Goal: Information Seeking & Learning: Check status

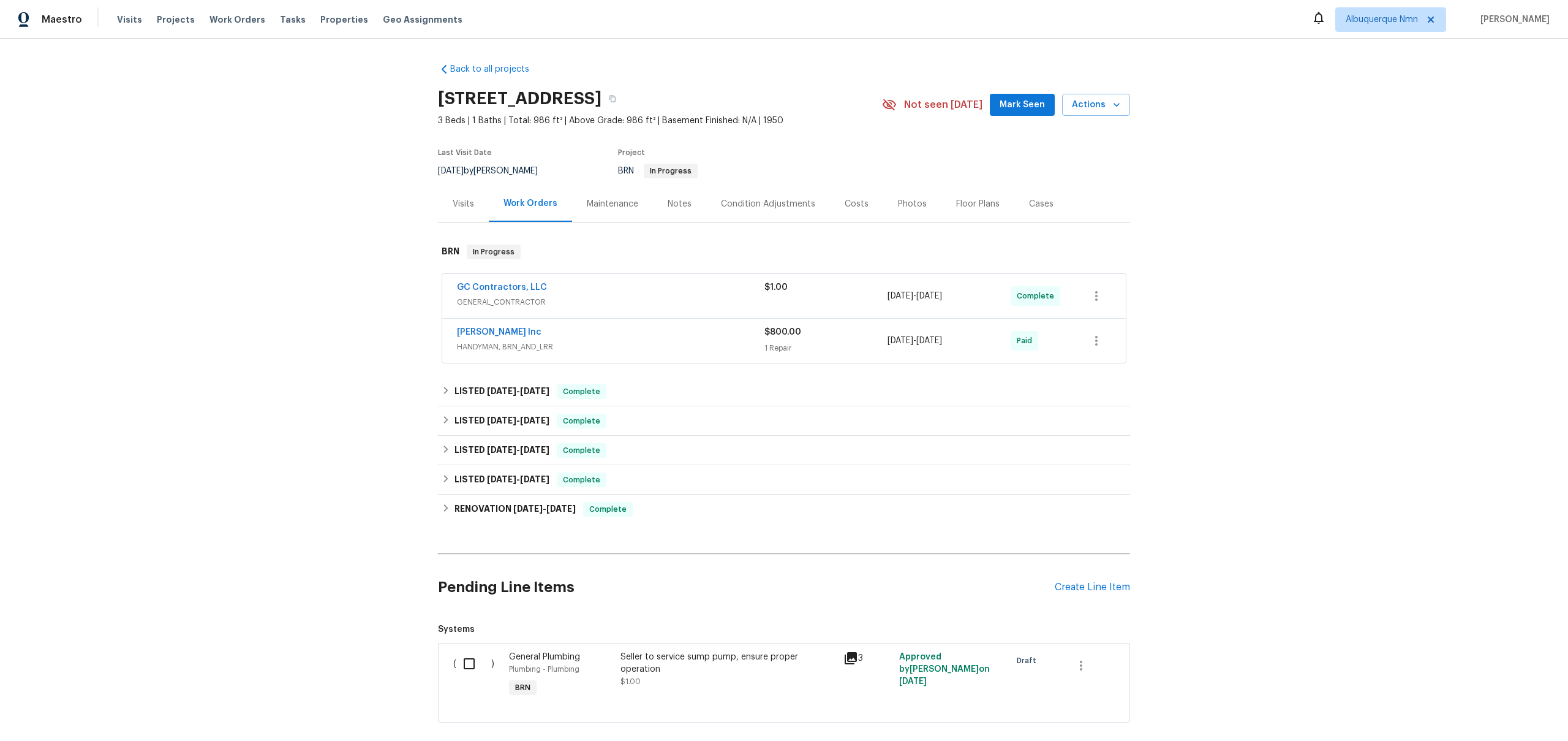
click at [549, 293] on div "GC Contractors, LLC" at bounding box center [611, 288] width 307 height 15
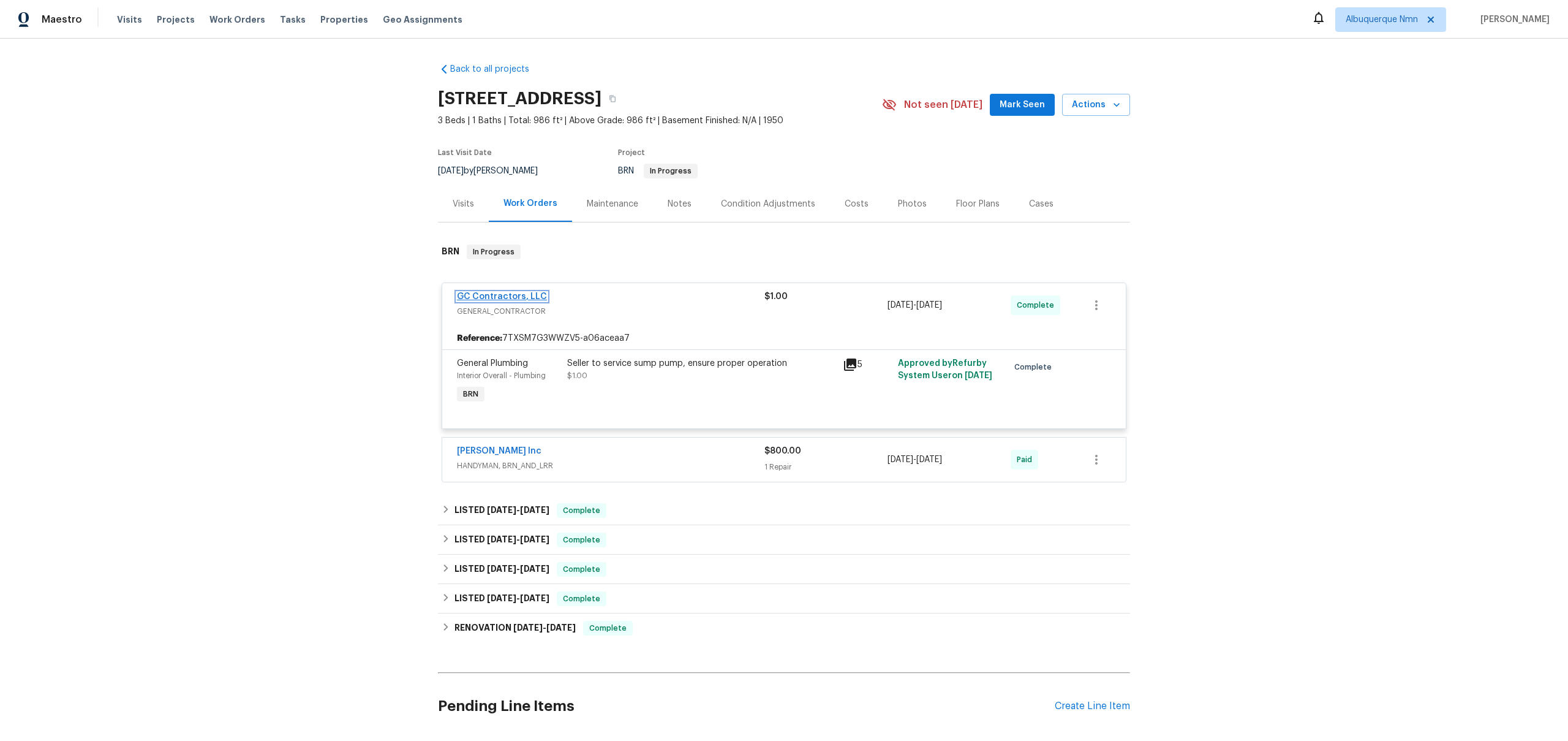
click at [503, 300] on link "GC Contractors, LLC" at bounding box center [502, 296] width 90 height 9
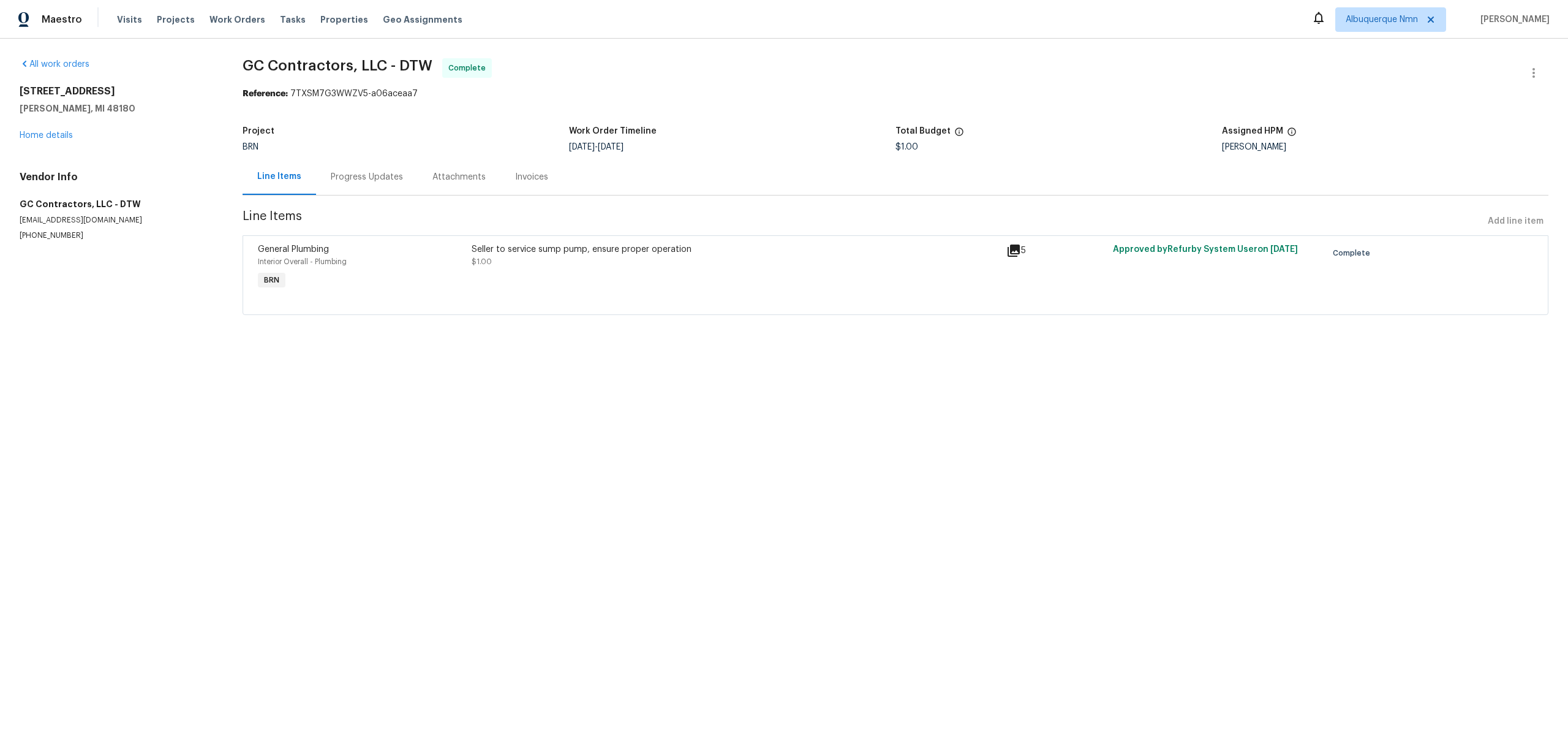
click at [373, 186] on div "Progress Updates" at bounding box center [367, 176] width 102 height 36
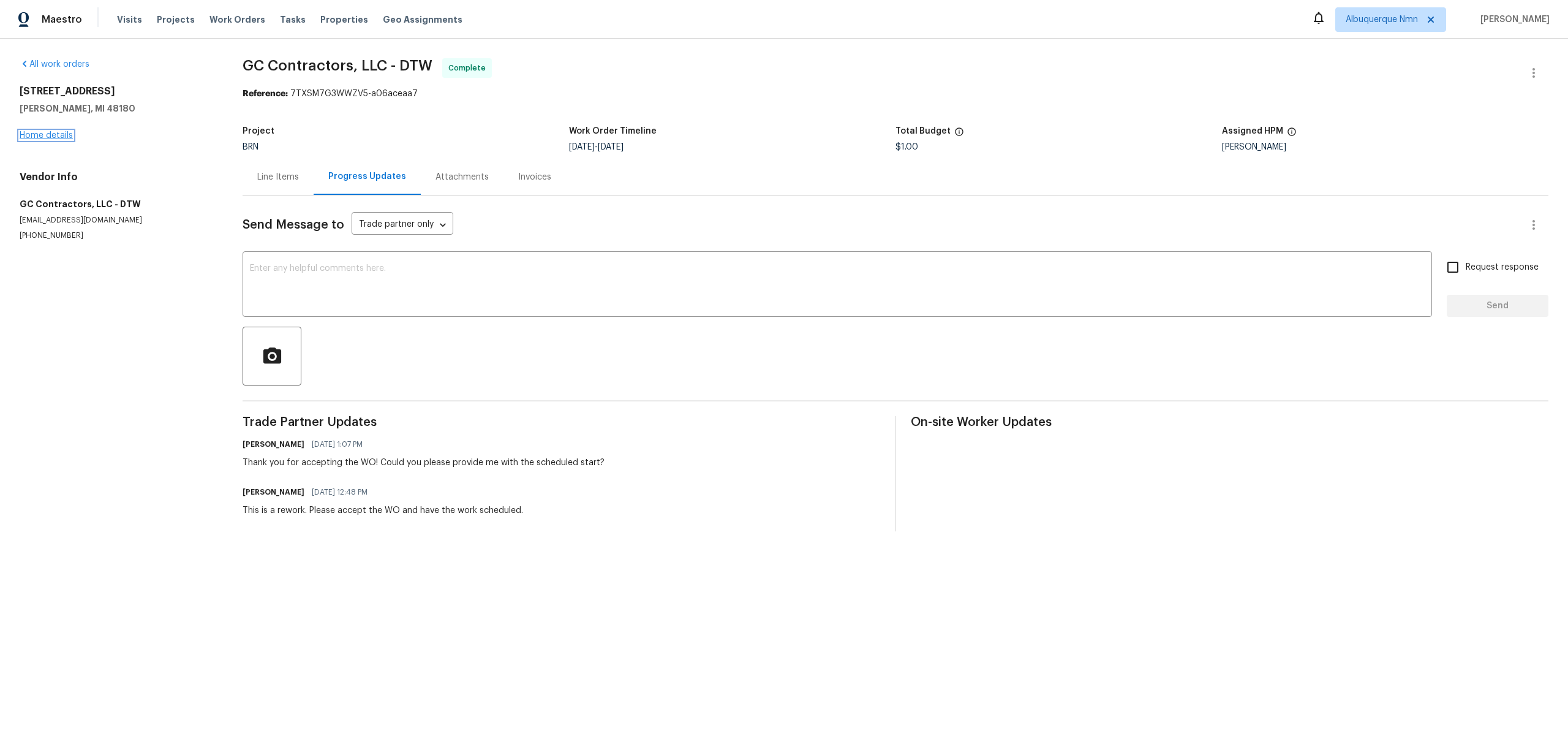
click at [57, 137] on link "Home details" at bounding box center [46, 135] width 54 height 9
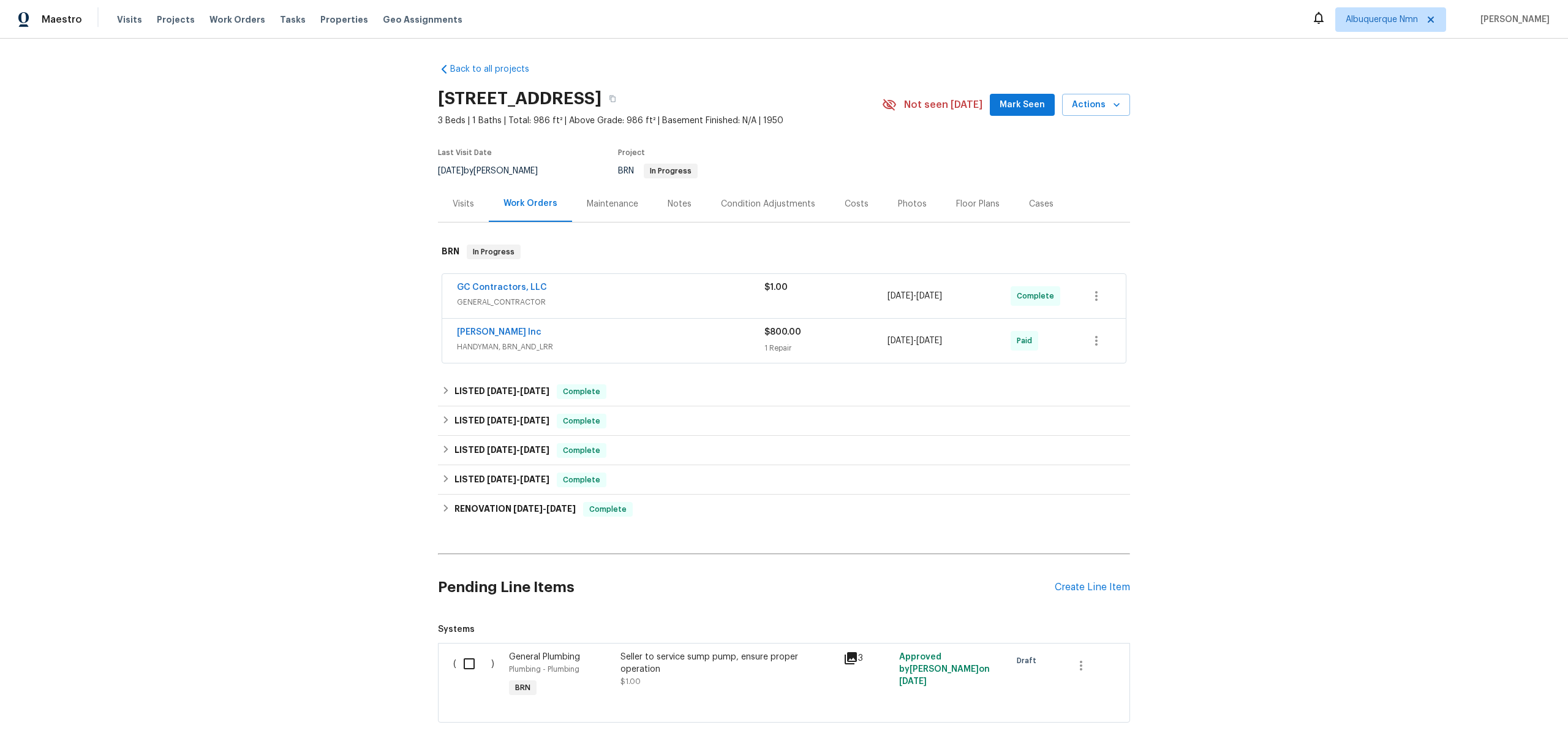
click at [568, 293] on div "GC Contractors, LLC" at bounding box center [611, 288] width 307 height 15
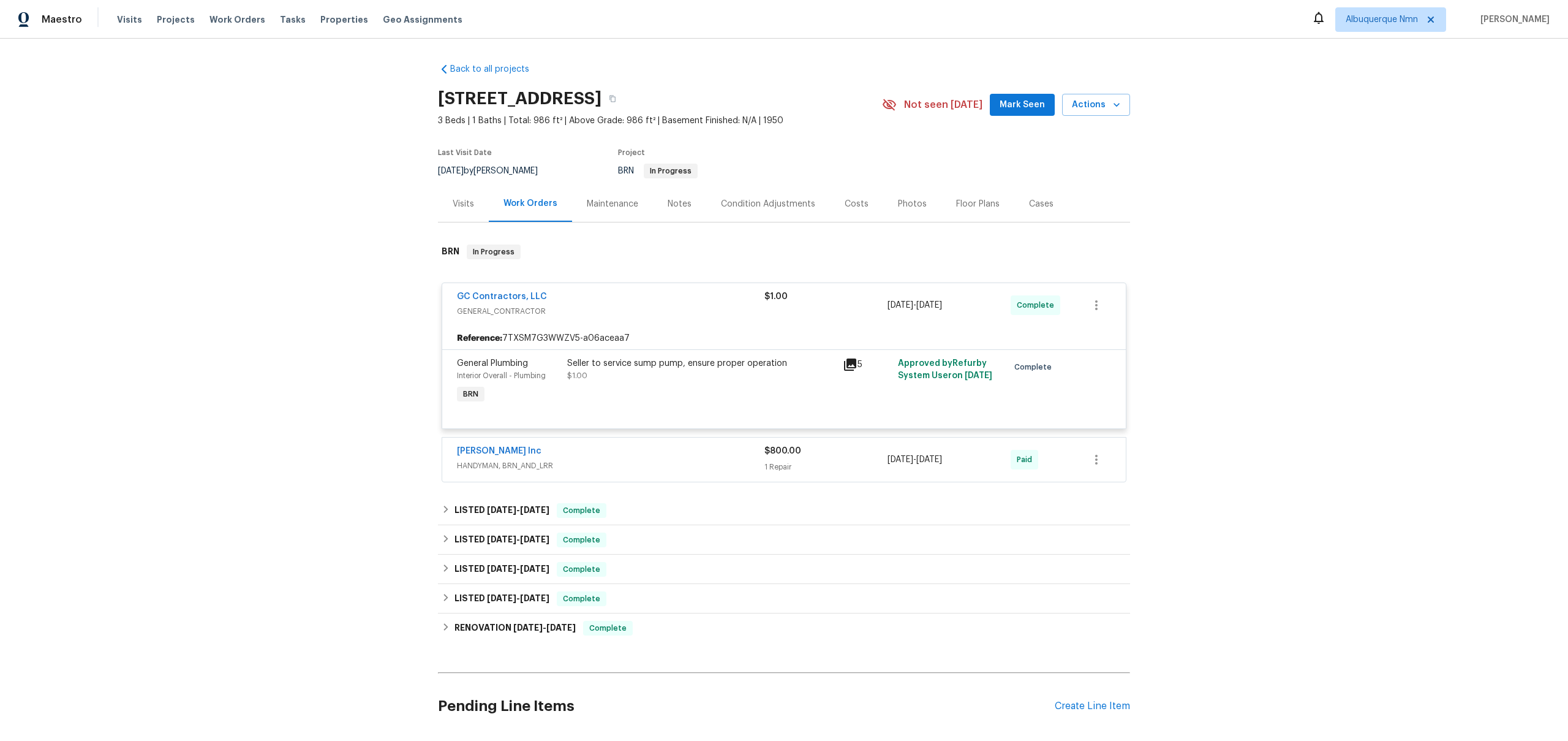
scroll to position [184, 0]
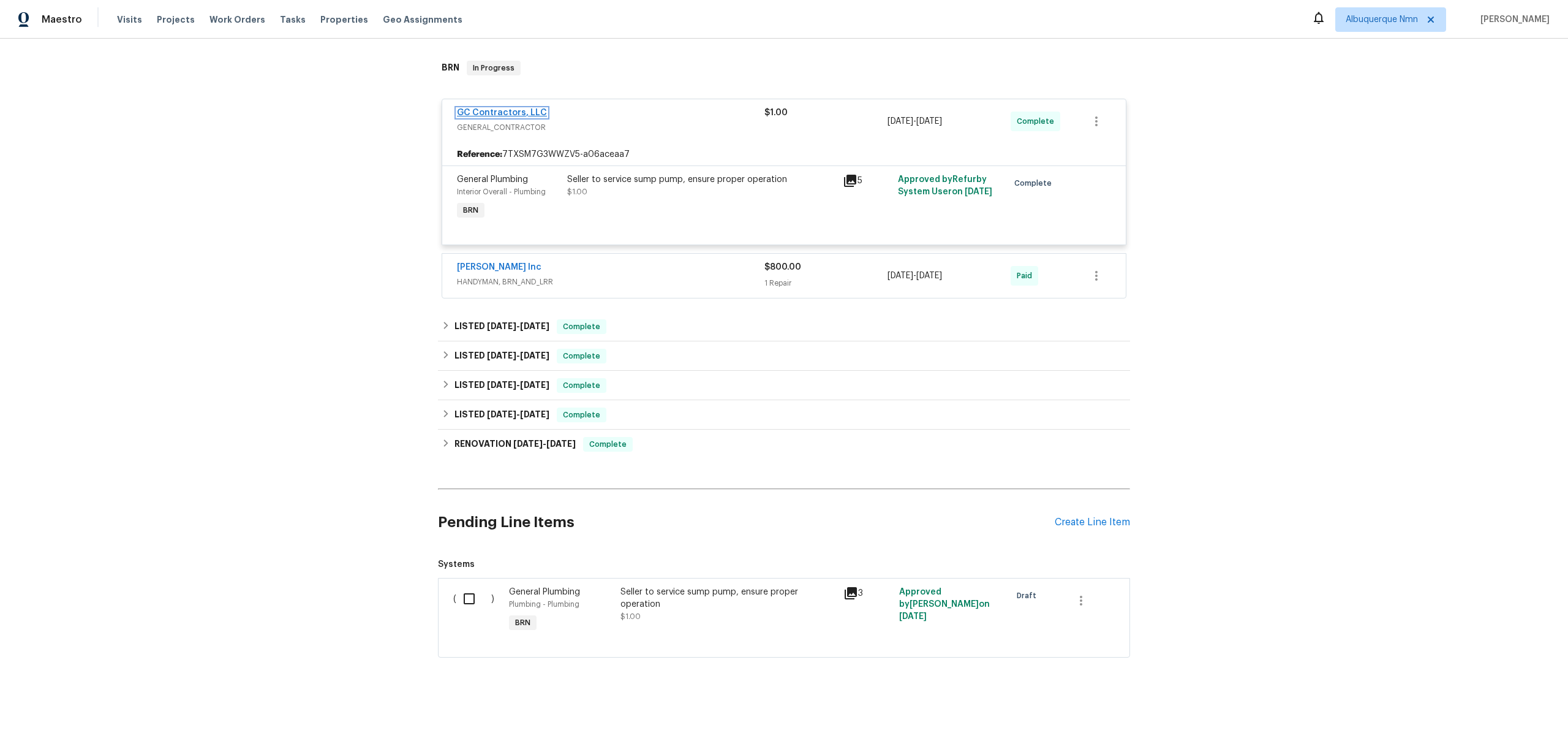
click at [498, 110] on link "GC Contractors, LLC" at bounding box center [502, 112] width 90 height 9
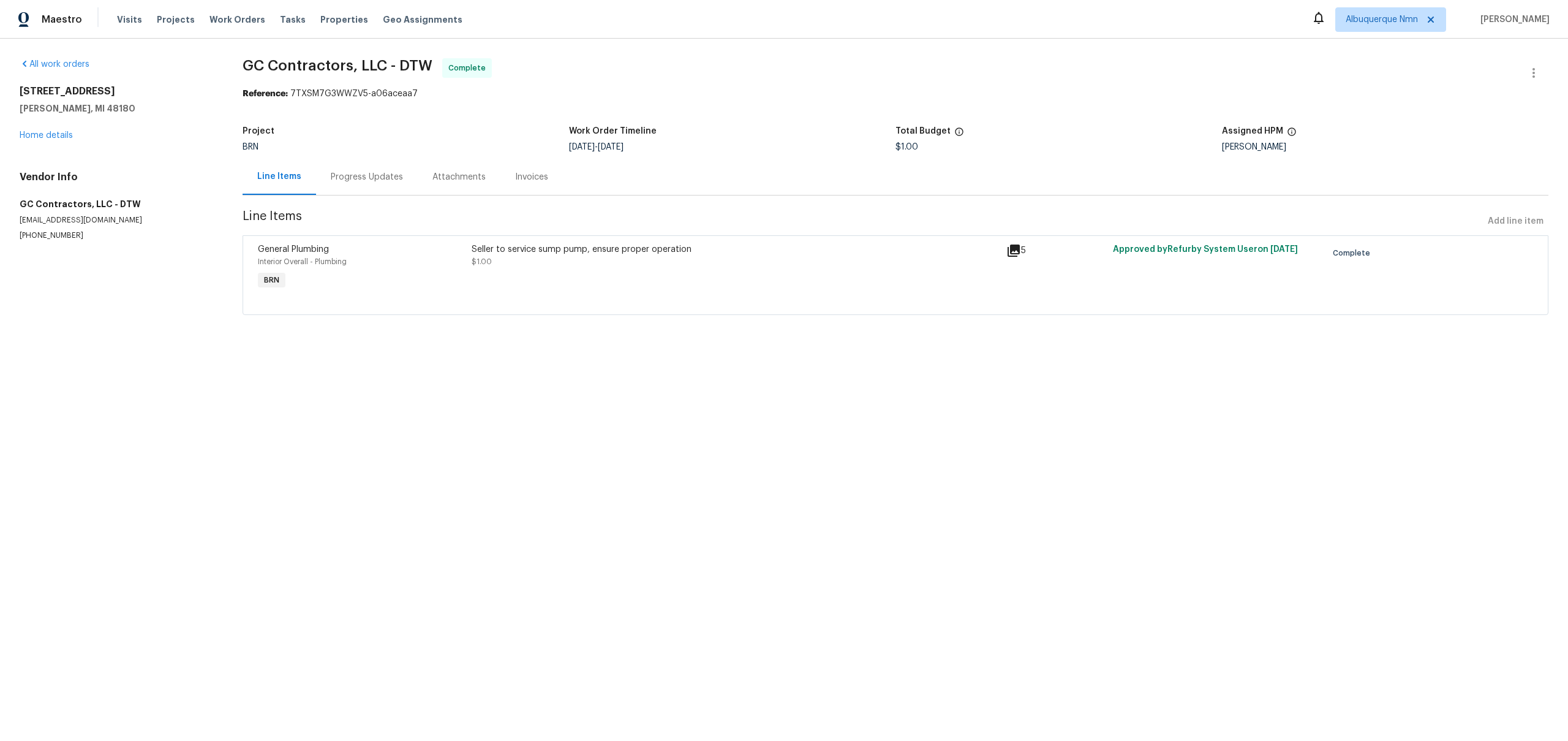
click at [546, 257] on div "Seller to service sump pump, ensure proper operation $1.00" at bounding box center [735, 255] width 527 height 24
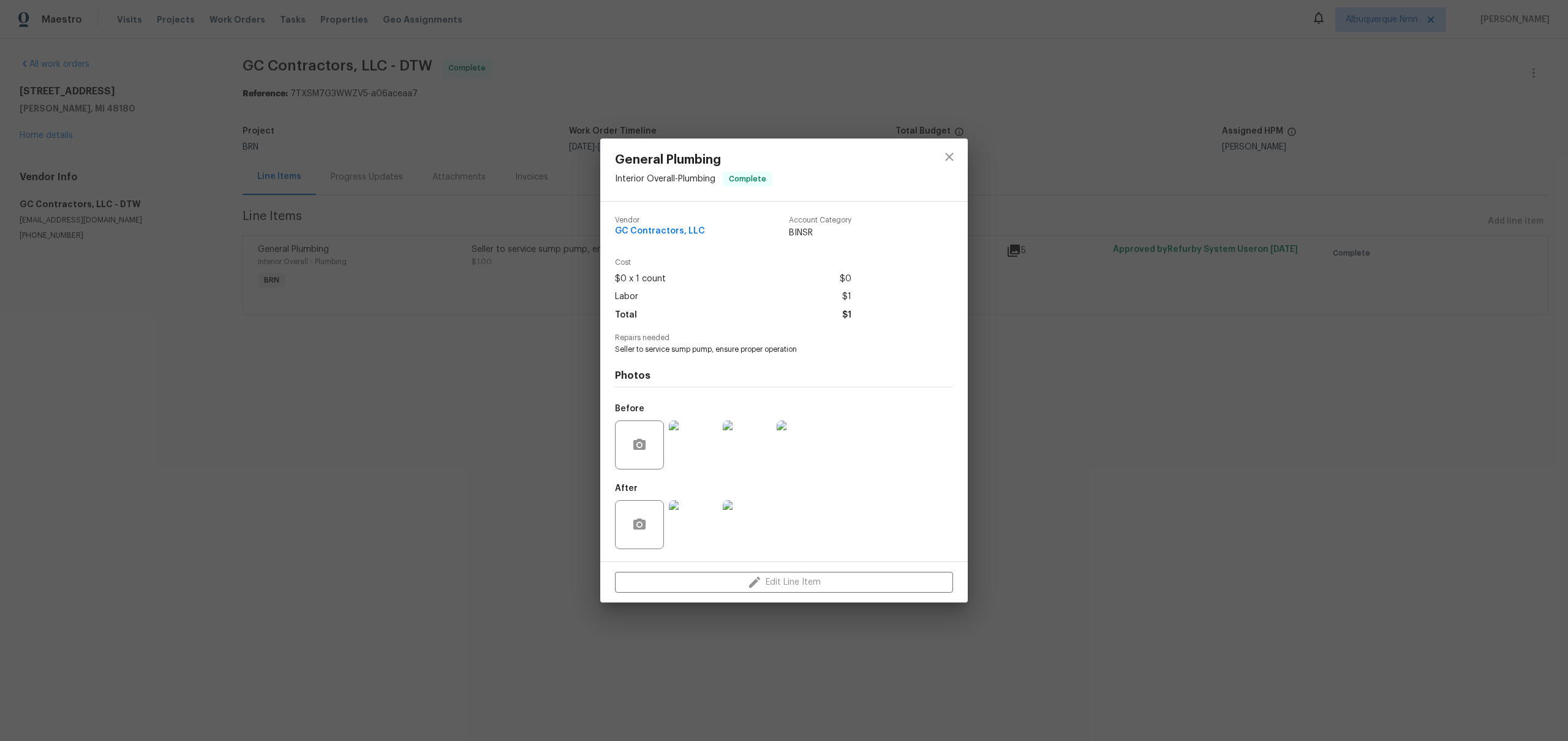
click at [306, 200] on div "General Plumbing Interior Overall - Plumbing Complete Vendor GC Contractors, LL…" at bounding box center [784, 370] width 1568 height 741
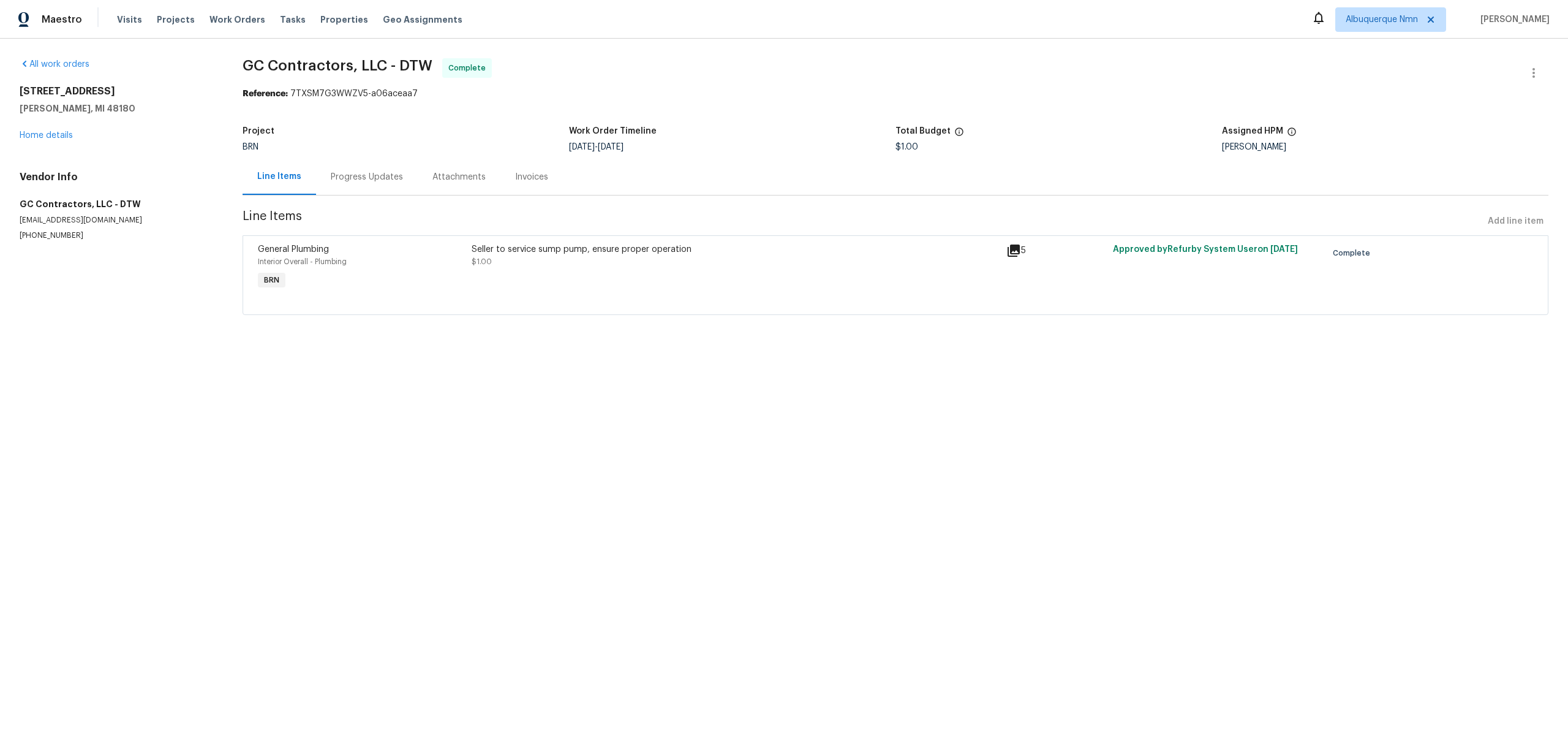
click at [76, 132] on div "9612 Cherokee St Taylor, MI 48180 Home details" at bounding box center [116, 113] width 194 height 56
click at [49, 137] on link "Home details" at bounding box center [46, 135] width 54 height 9
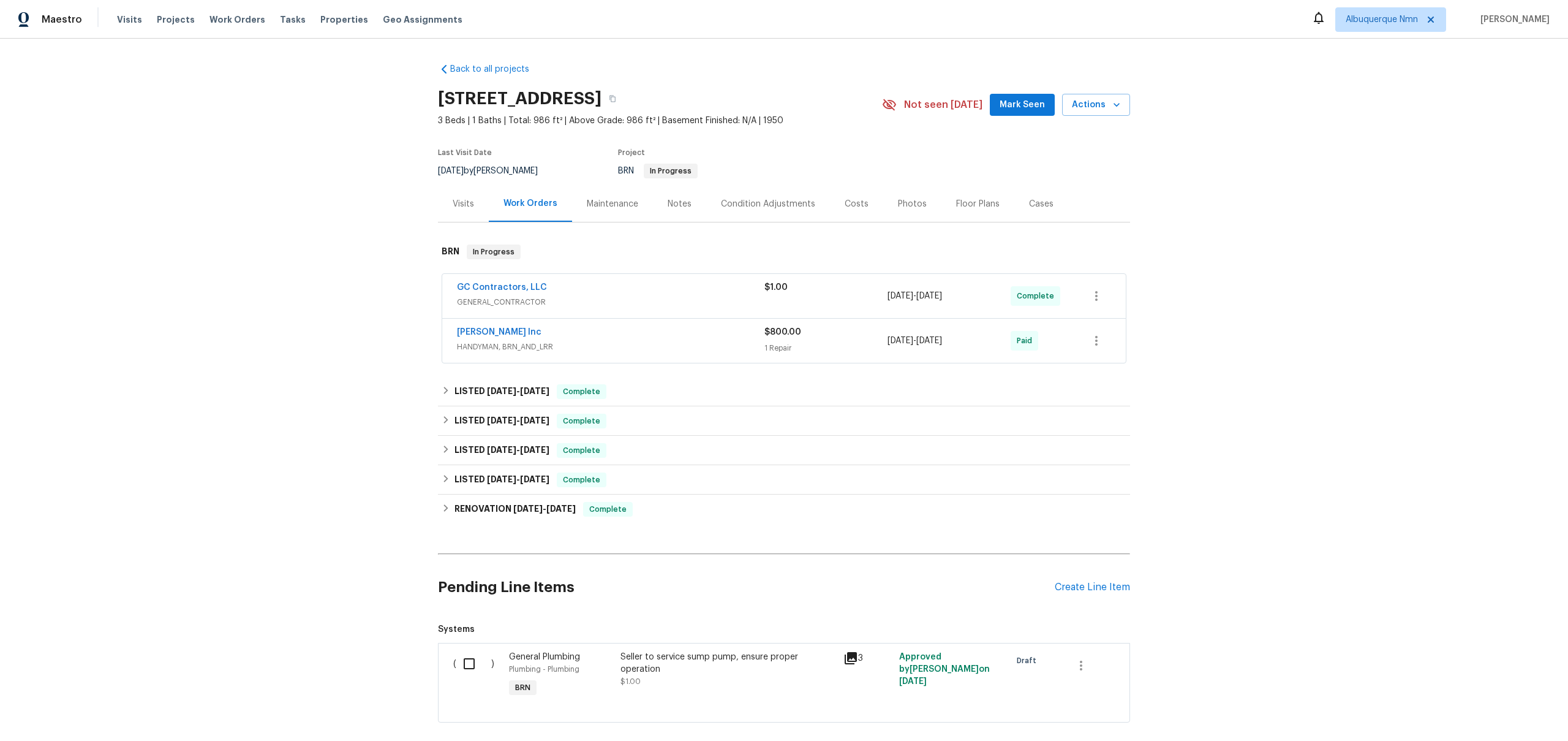
click at [592, 282] on div "GC Contractors, LLC" at bounding box center [611, 288] width 307 height 15
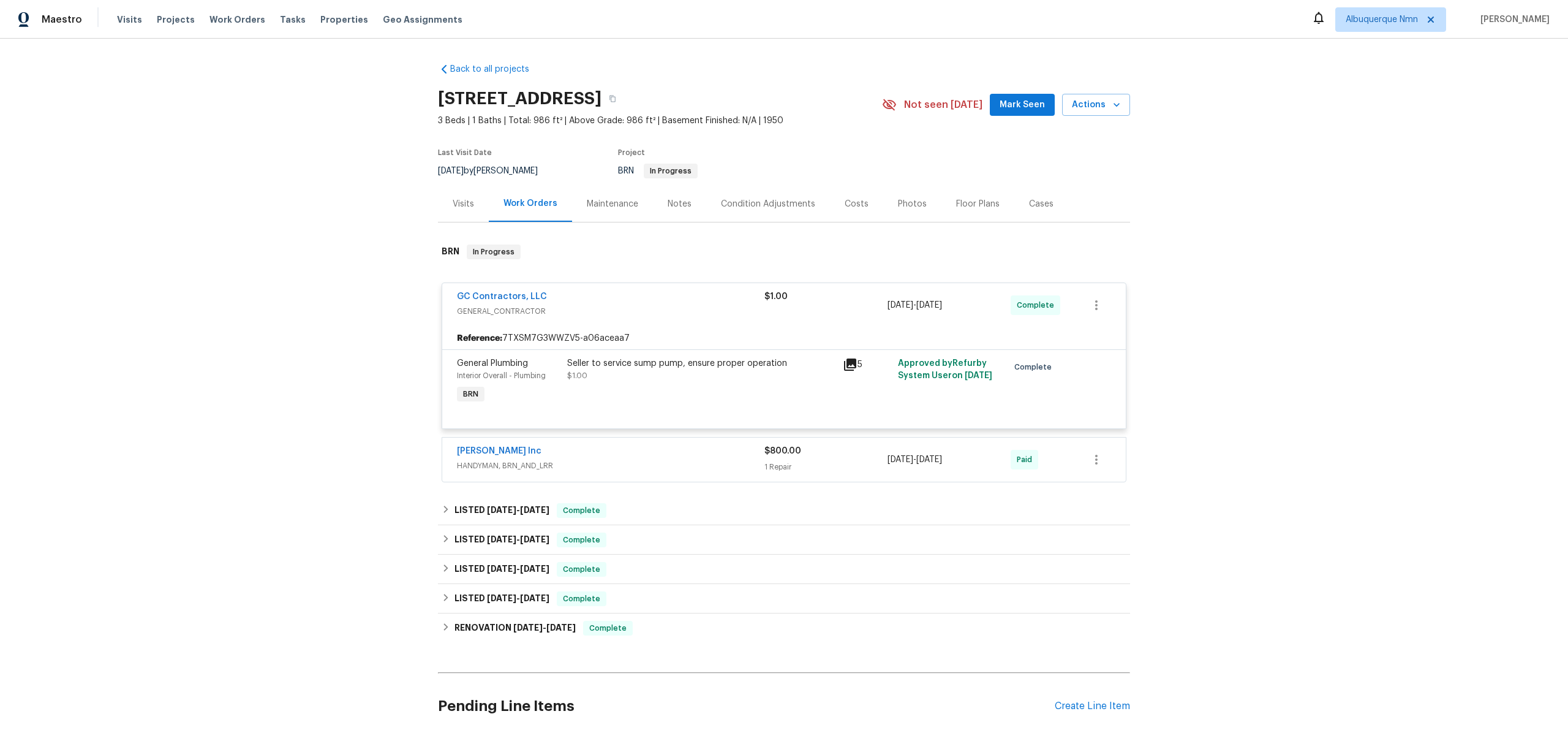
scroll to position [184, 0]
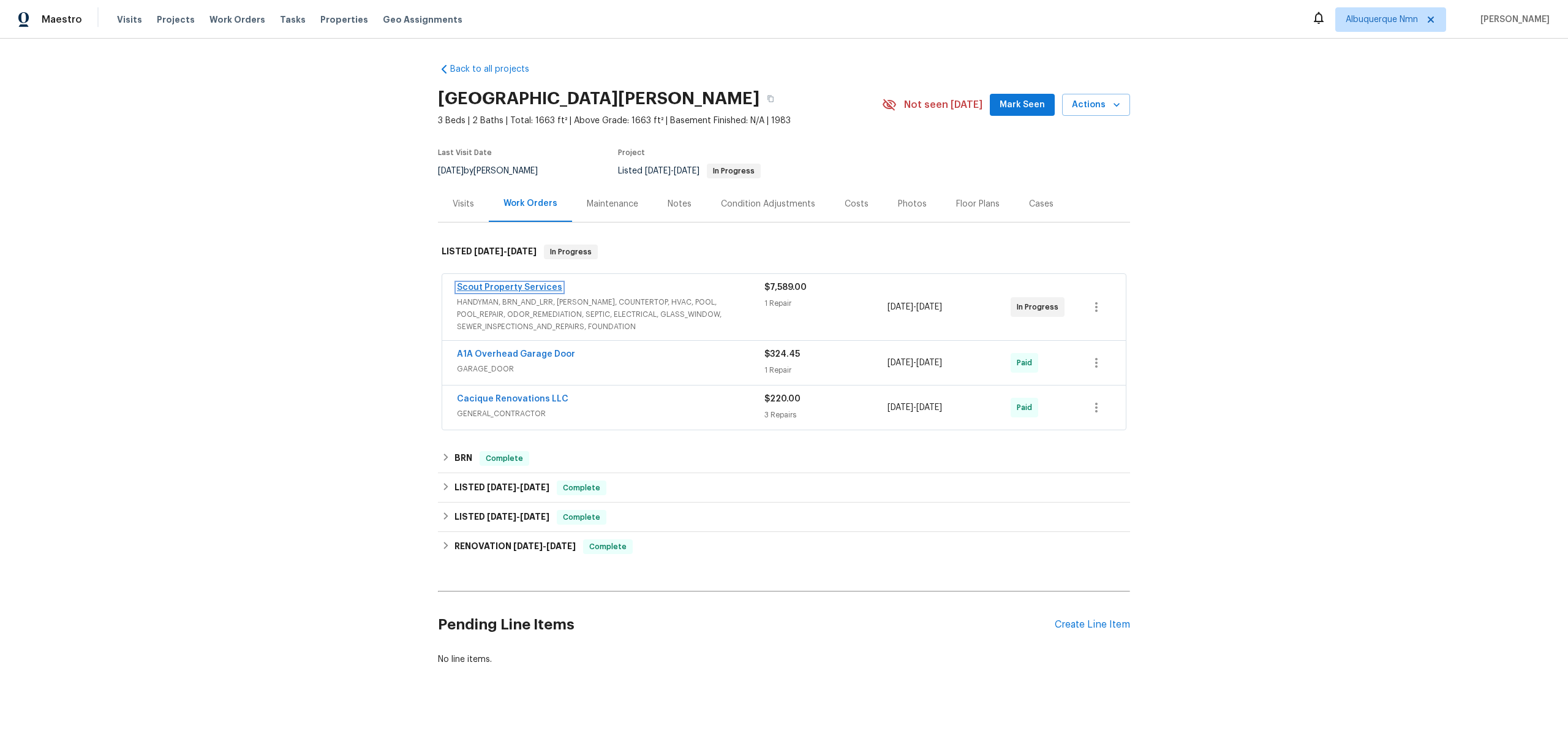
click at [548, 284] on link "Scout Property Services" at bounding box center [509, 287] width 105 height 9
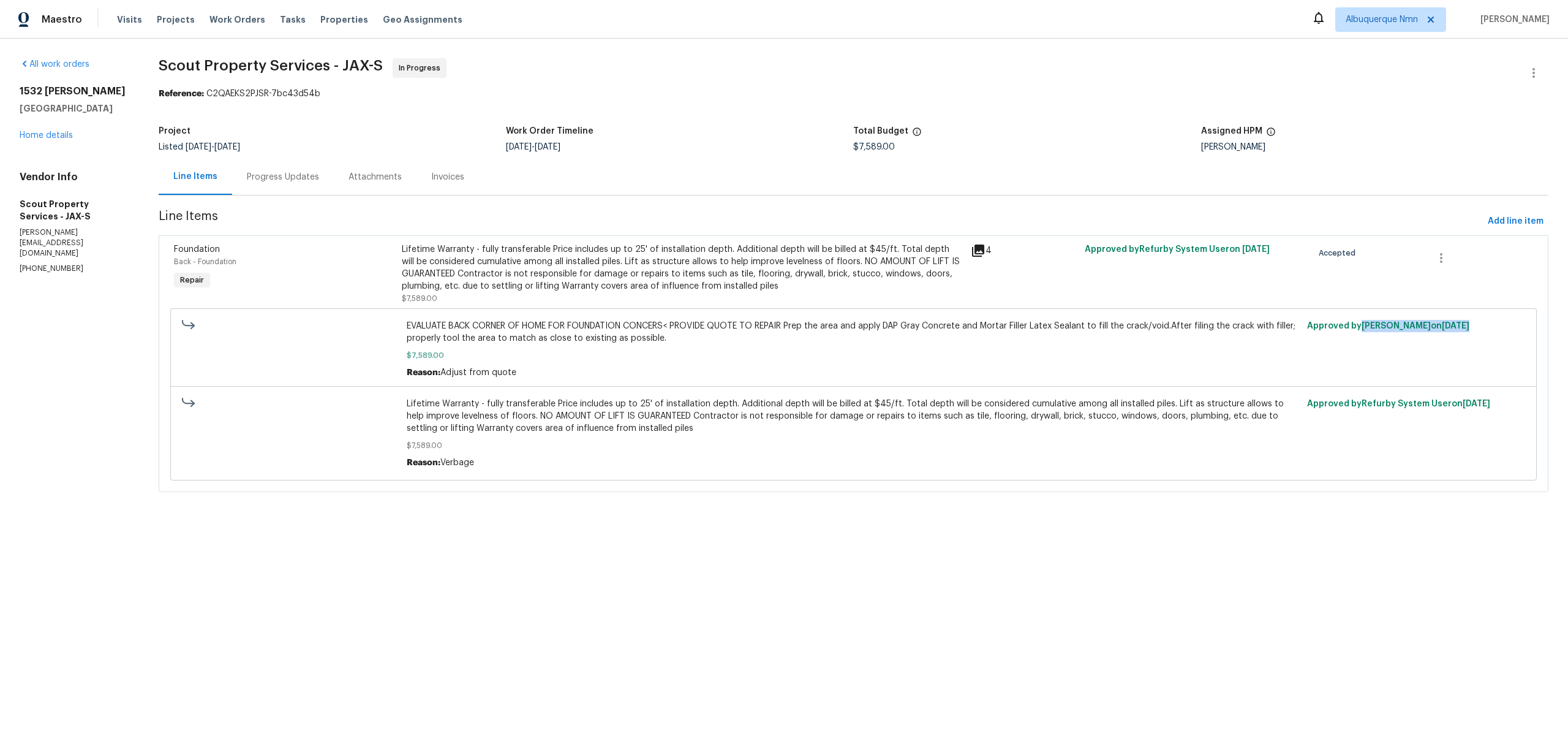
drag, startPoint x: 1359, startPoint y: 325, endPoint x: 1464, endPoint y: 323, distance: 105.0
click at [1464, 324] on span "Approved by David Dickinson on 7/11/2025" at bounding box center [1388, 326] width 163 height 9
drag, startPoint x: 450, startPoint y: 371, endPoint x: 609, endPoint y: 370, distance: 159.0
click at [470, 371] on span "Adjust from quote" at bounding box center [478, 372] width 76 height 9
drag, startPoint x: 451, startPoint y: 461, endPoint x: 482, endPoint y: 461, distance: 31.0
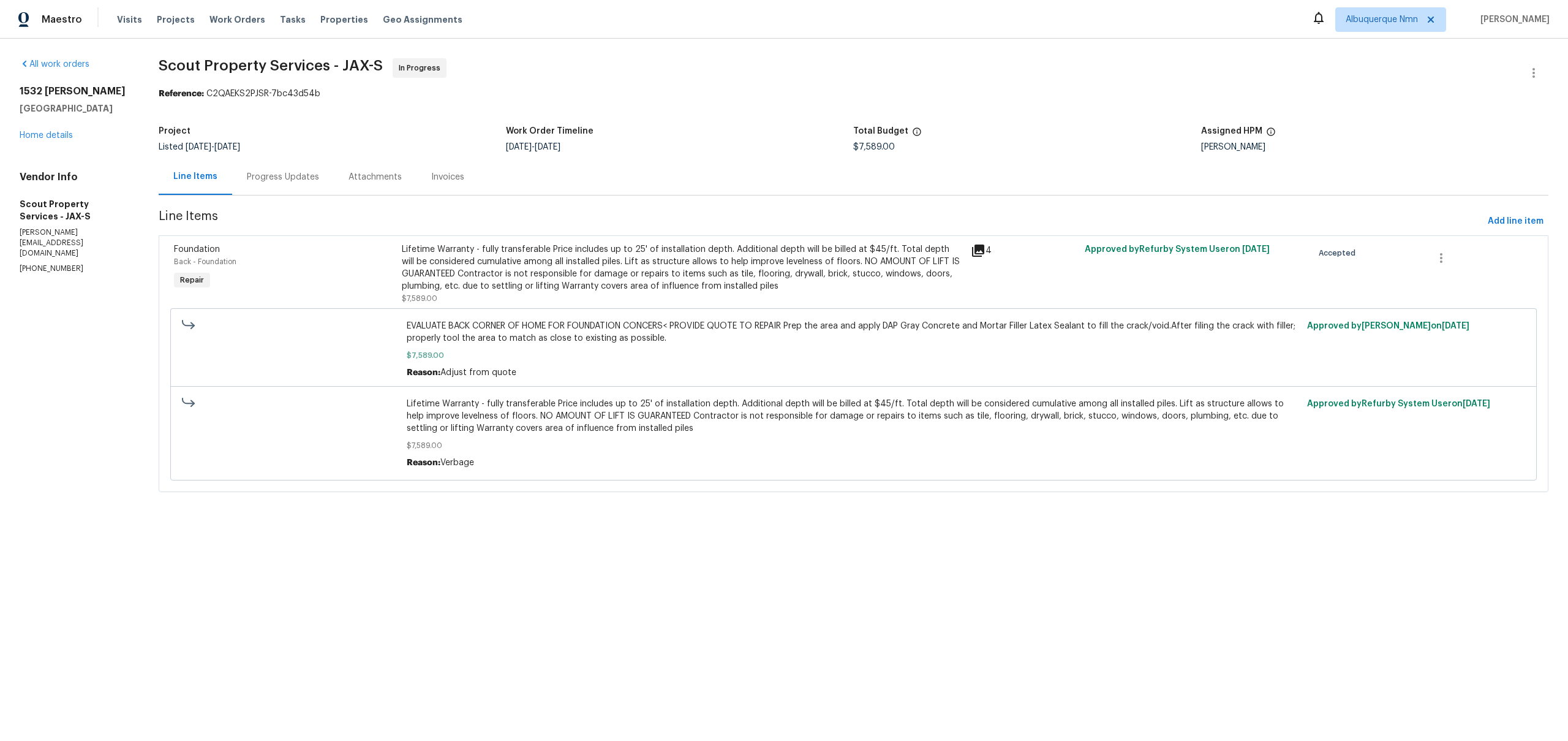
click at [470, 461] on span "Verbage" at bounding box center [457, 462] width 34 height 9
click at [541, 290] on div "Lifetime Warranty - fully transferable Price includes up to 25' of installation…" at bounding box center [683, 268] width 562 height 49
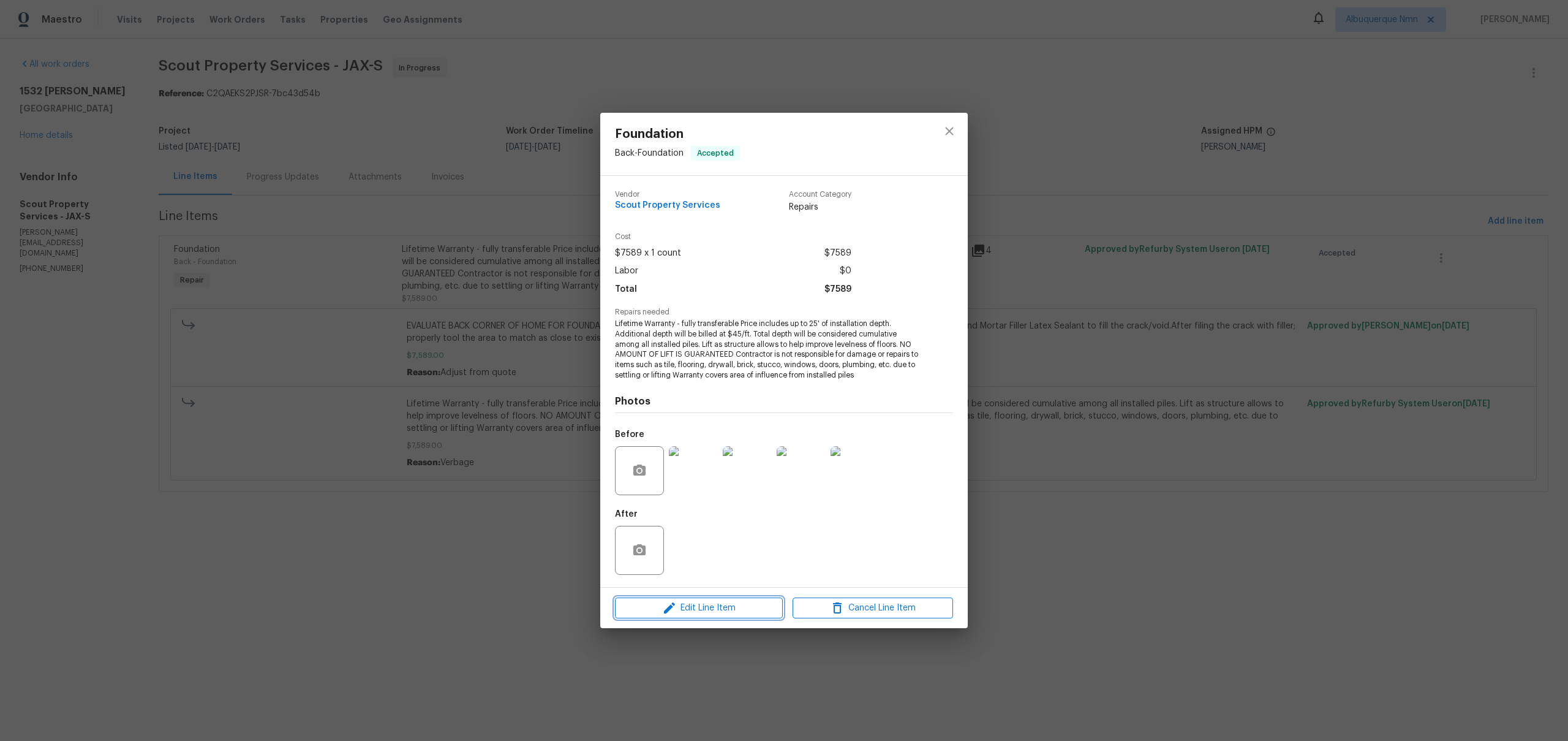
click at [761, 608] on span "Edit Line Item" at bounding box center [698, 607] width 161 height 15
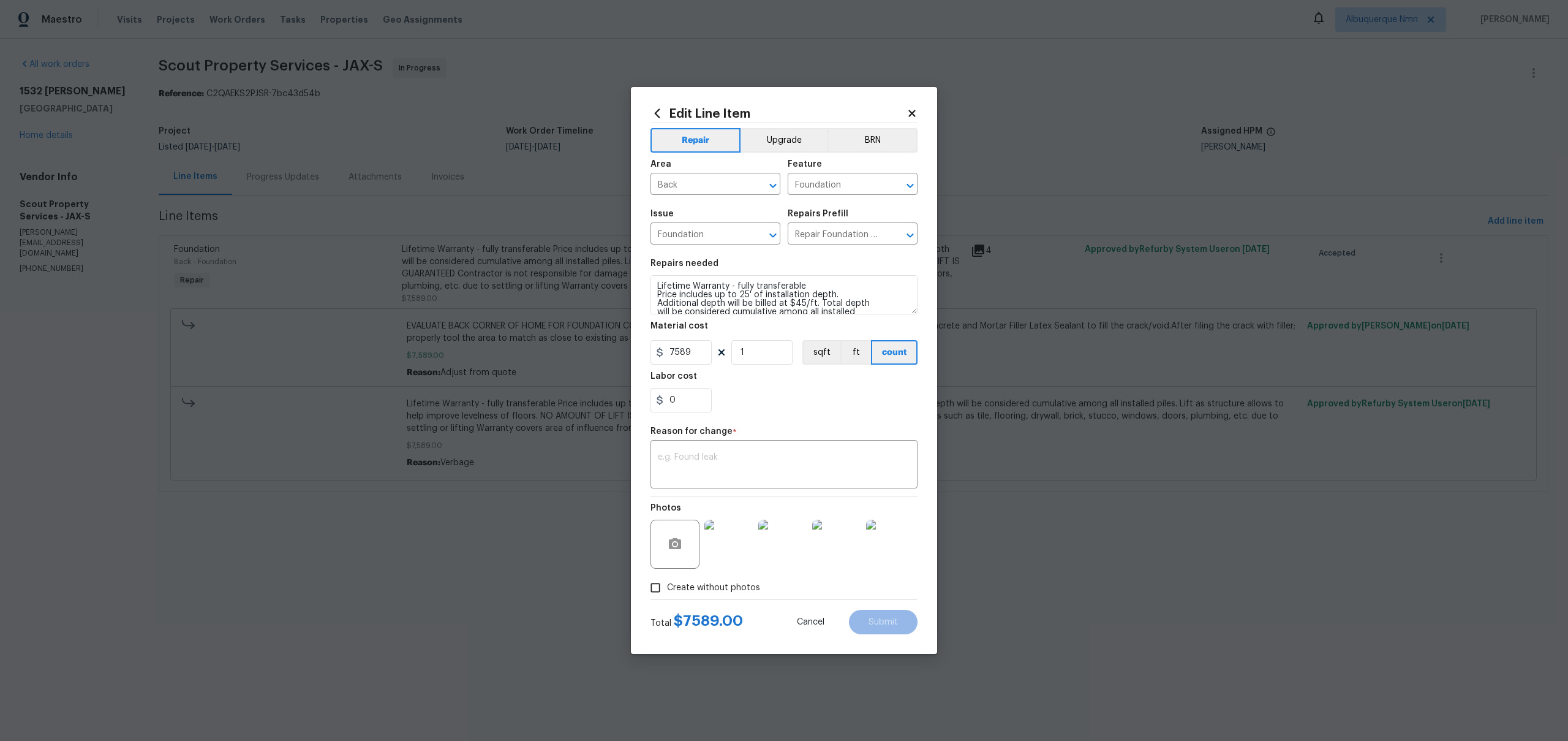
click at [504, 416] on body "Maestro Visits Projects Work Orders Tasks Properties Geo Assignments Albuquerqu…" at bounding box center [784, 263] width 1568 height 526
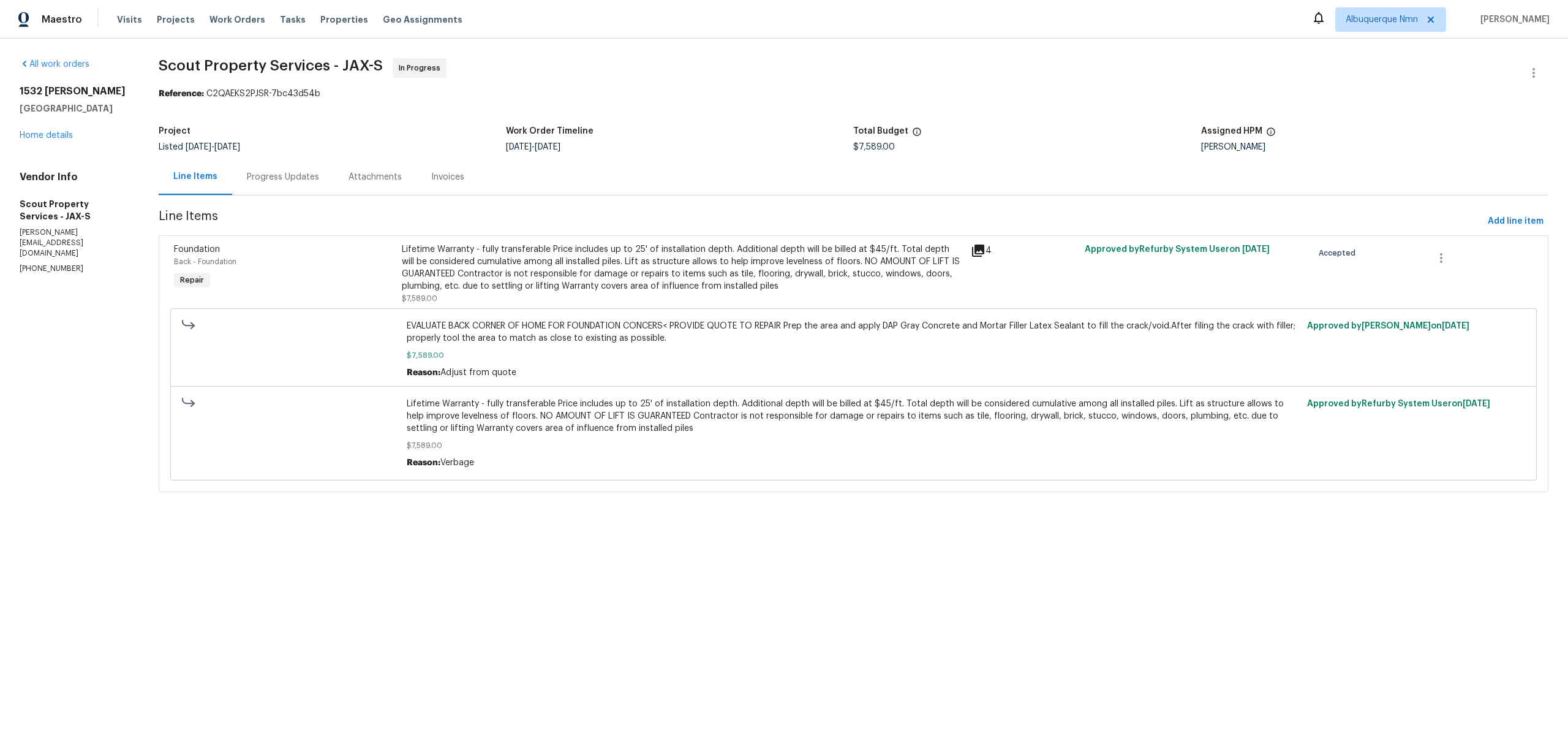
click at [38, 130] on div "1532 Derringer Rd Jacksonville, FL 32225 Home details" at bounding box center [75, 113] width 110 height 56
click at [40, 137] on link "Home details" at bounding box center [46, 135] width 54 height 9
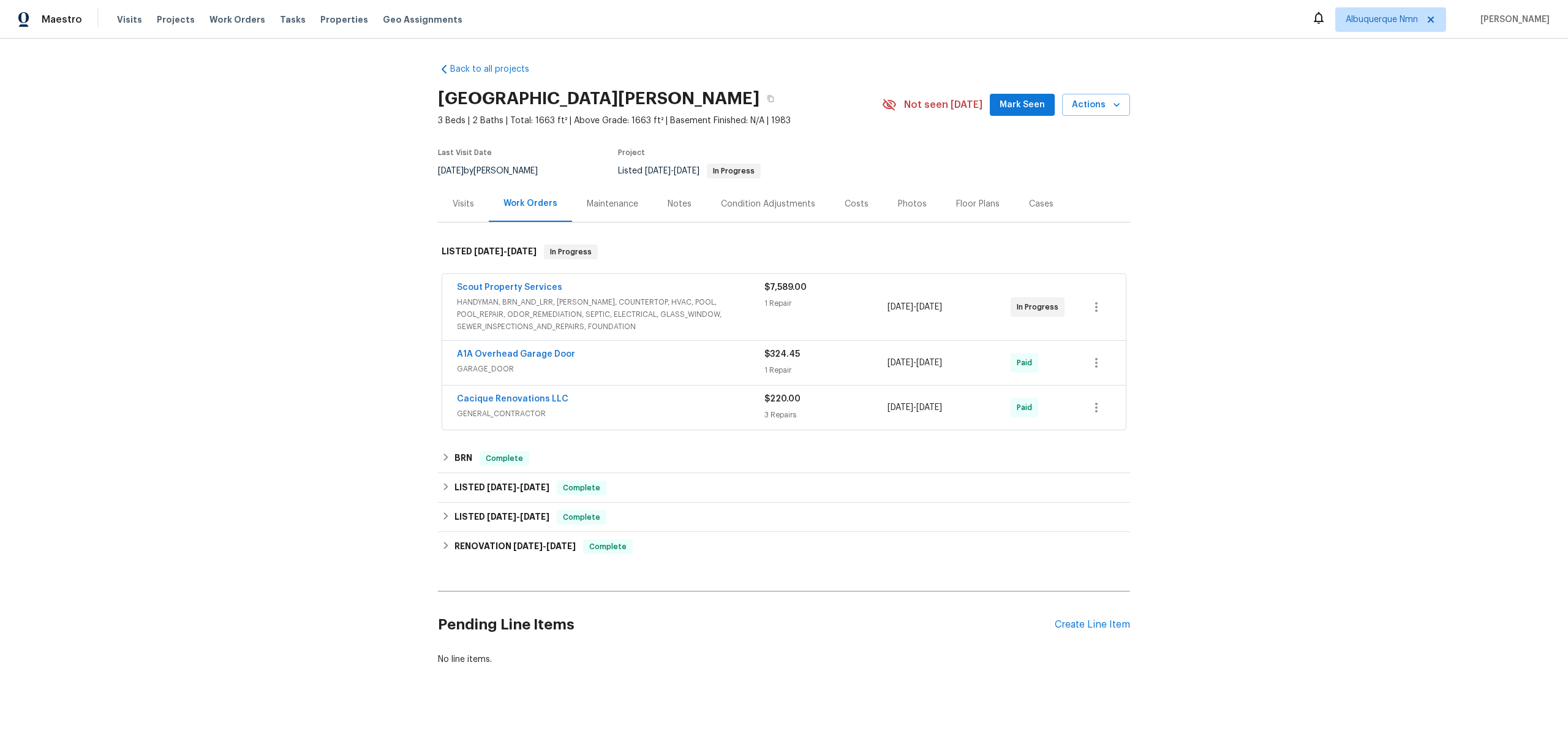
click at [599, 409] on span "GENERAL_CONTRACTOR" at bounding box center [611, 413] width 307 height 13
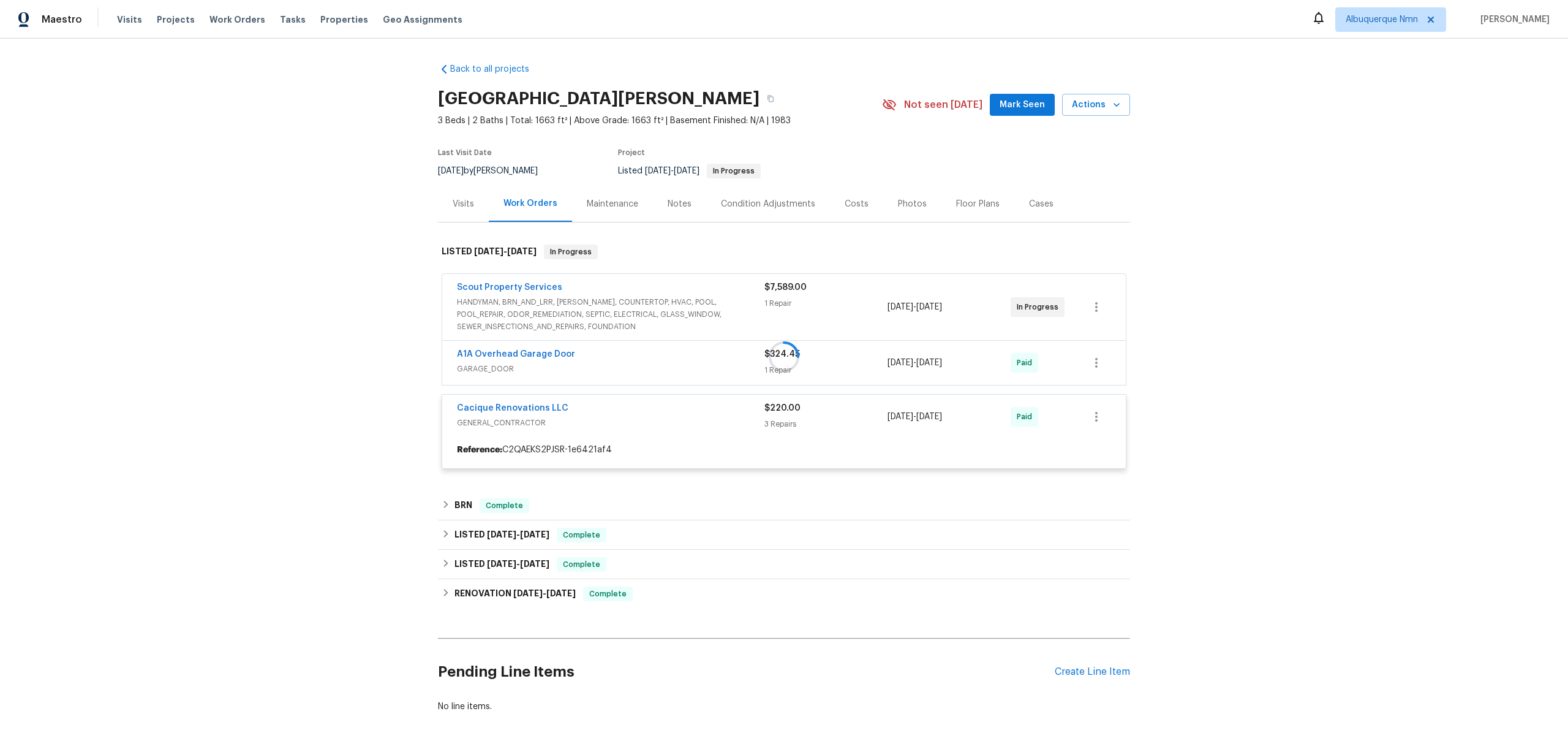
click at [603, 272] on div at bounding box center [784, 356] width 692 height 249
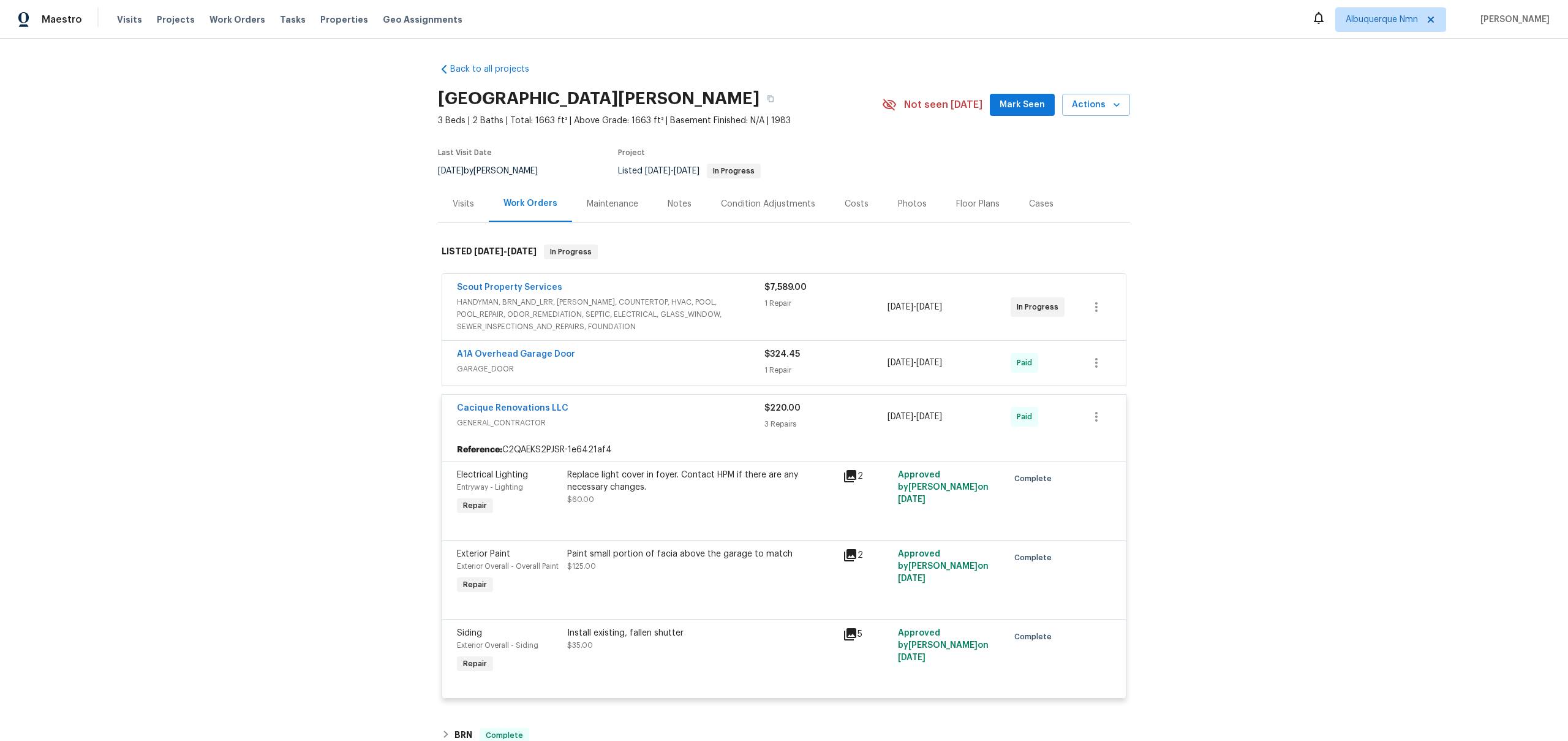
click at [582, 296] on span "HANDYMAN, BRN_AND_LRR, WELLS, COUNTERTOP, HVAC, POOL, POOL_REPAIR, ODOR_REMEDIA…" at bounding box center [611, 315] width 307 height 37
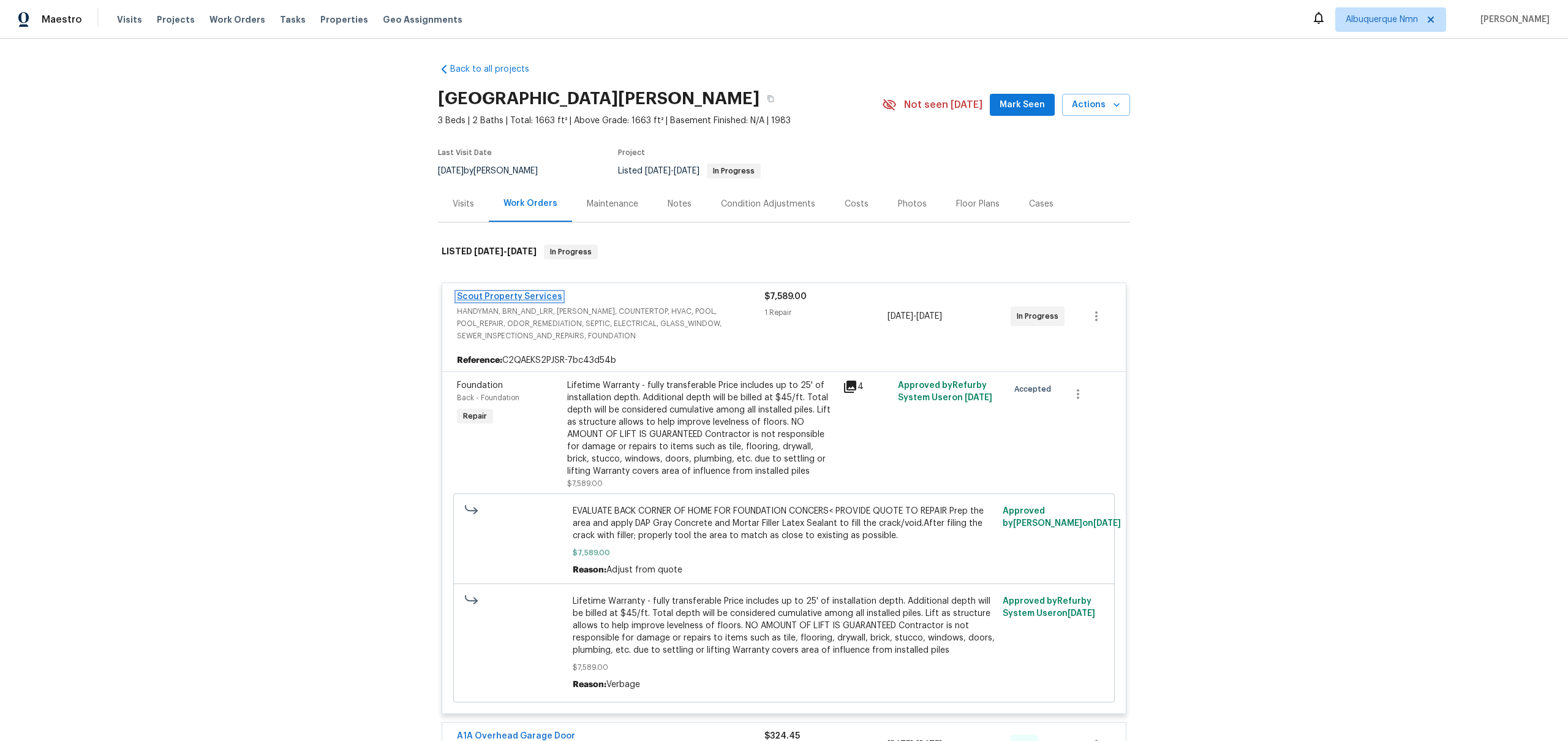
click at [549, 292] on link "Scout Property Services" at bounding box center [509, 296] width 105 height 9
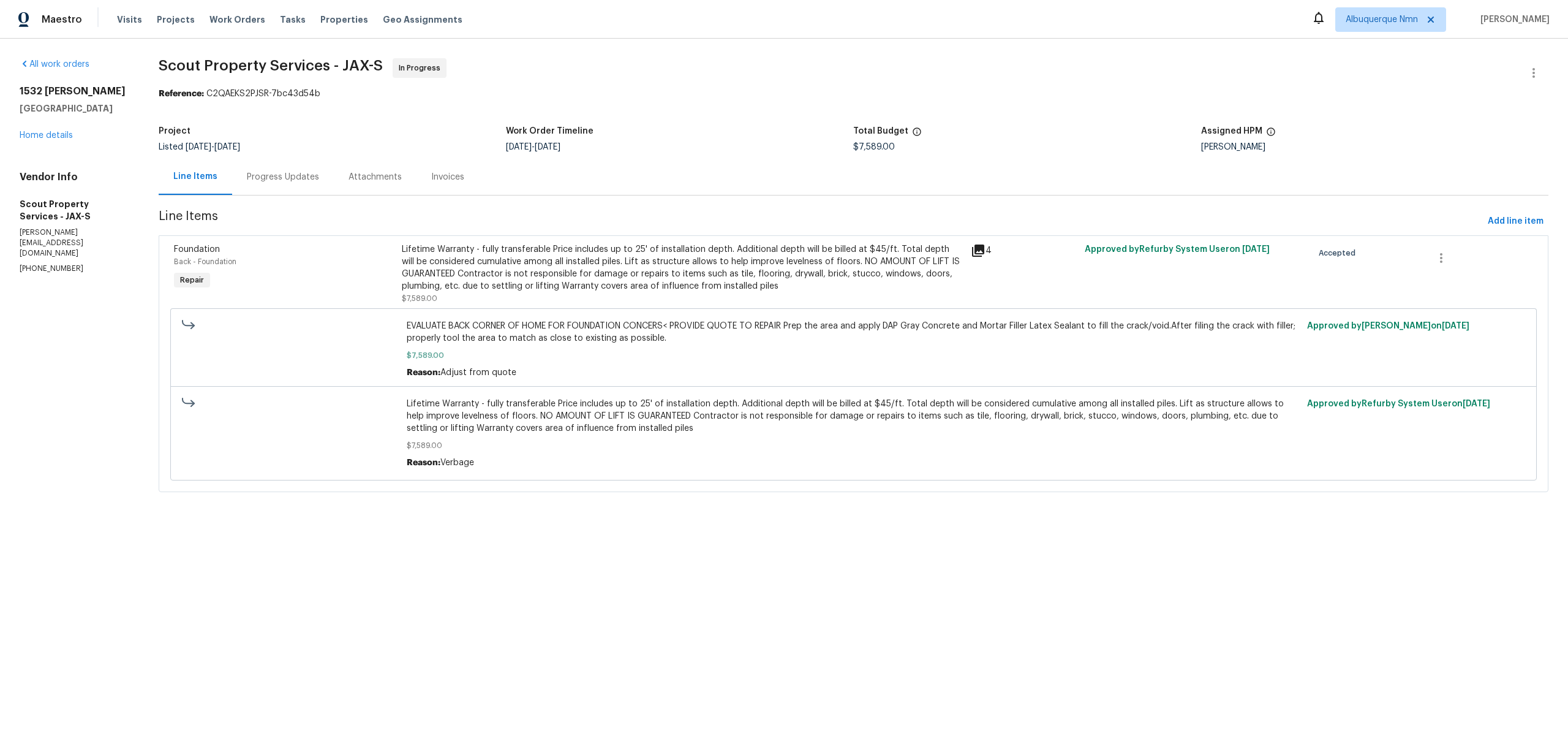
click at [737, 273] on div "Lifetime Warranty - fully transferable Price includes up to 25' of installation…" at bounding box center [683, 268] width 562 height 49
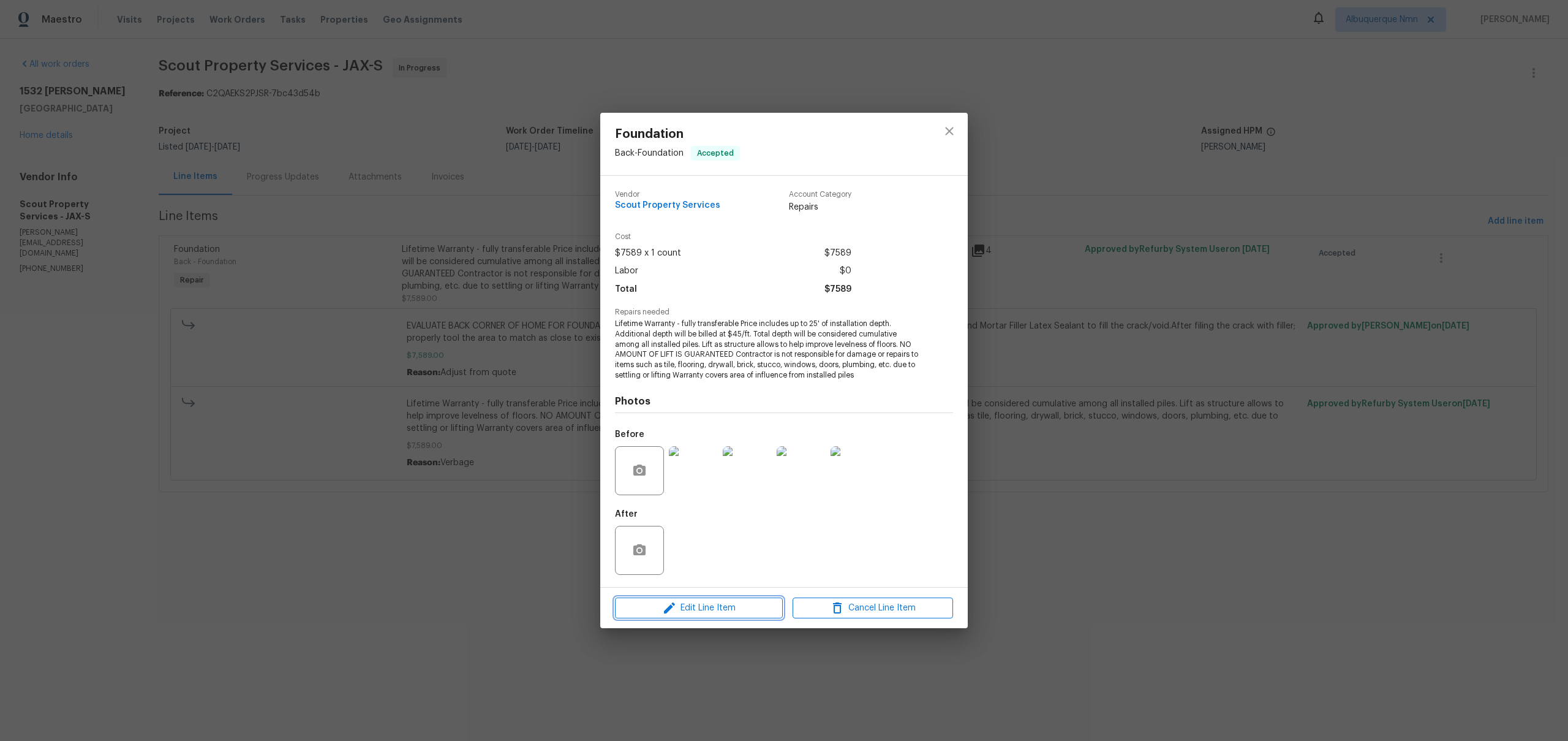
click at [691, 603] on span "Edit Line Item" at bounding box center [698, 607] width 161 height 15
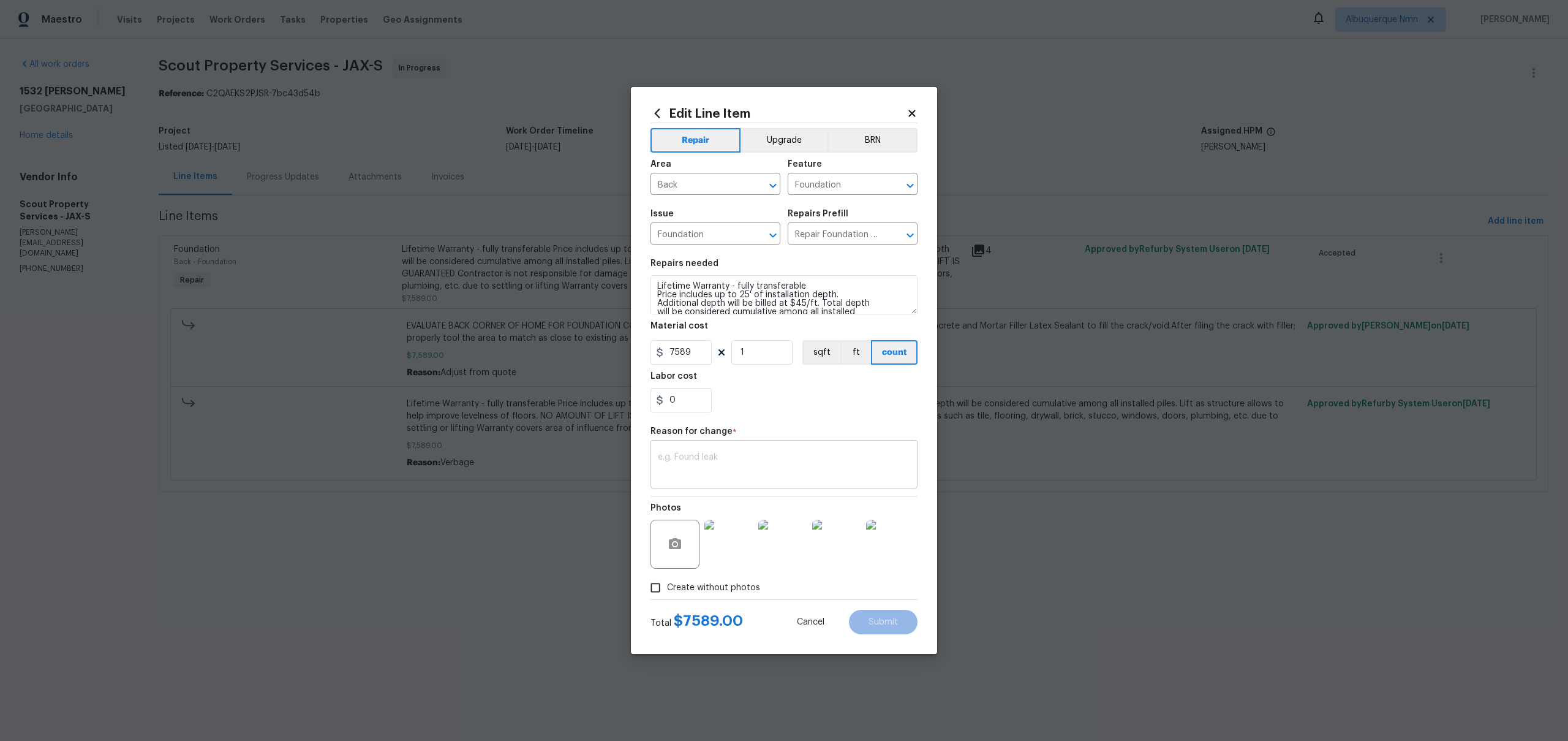
click at [698, 462] on textarea at bounding box center [784, 465] width 252 height 26
click at [659, 457] on textarea "()" at bounding box center [784, 465] width 252 height 26
click at [722, 457] on textarea "(ss)" at bounding box center [784, 465] width 252 height 26
drag, startPoint x: 683, startPoint y: 459, endPoint x: 621, endPoint y: 459, distance: 62.0
click at [621, 459] on div "Edit Line Item Repair Upgrade BRN Area Back ​ Feature Foundation ​ Issue Founda…" at bounding box center [784, 370] width 1568 height 741
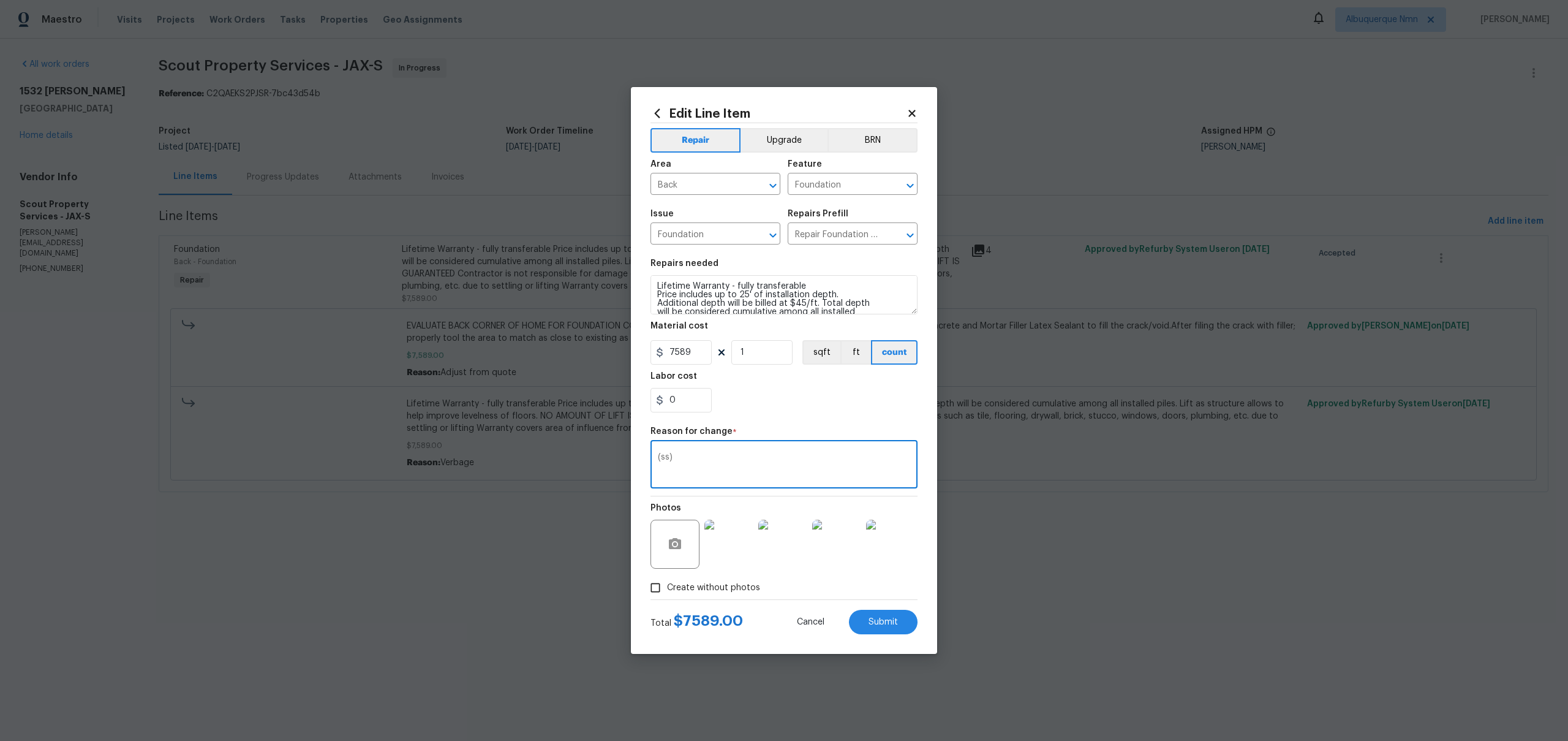
type textarea "(ss)"
click at [913, 117] on icon at bounding box center [912, 113] width 11 height 11
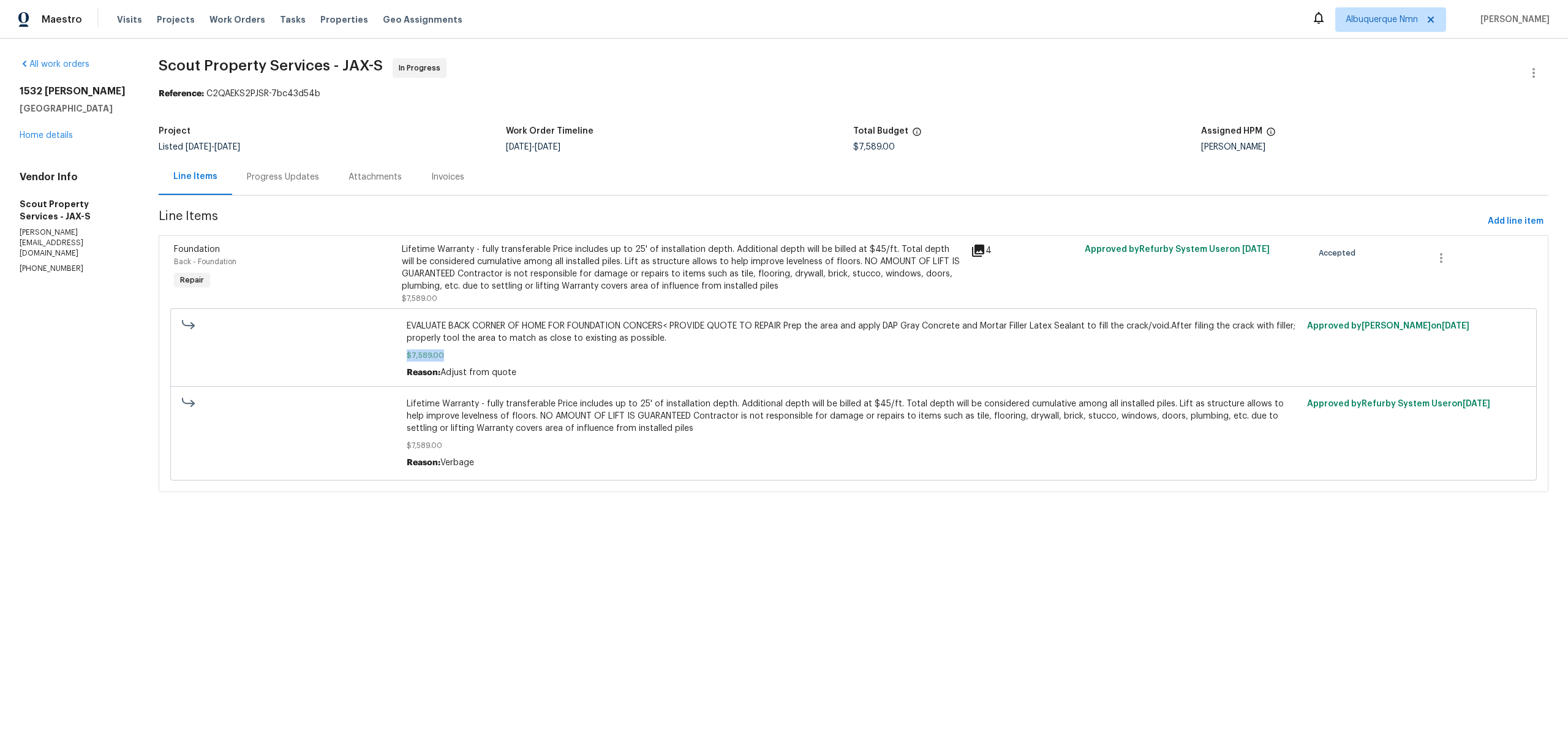
drag, startPoint x: 404, startPoint y: 354, endPoint x: 533, endPoint y: 359, distance: 129.1
click at [533, 359] on div "EVALUATE BACK CORNER OF HOME FOR FOUNDATION CONCERS< PROVIDE QUOTE TO REPAIR Pr…" at bounding box center [853, 349] width 901 height 66
drag, startPoint x: 1331, startPoint y: 324, endPoint x: 1436, endPoint y: 323, distance: 105.0
click at [1436, 323] on span "Approved by David Dickinson on 7/11/2025" at bounding box center [1388, 326] width 163 height 9
click at [1372, 326] on span "Approved by David Dickinson on 7/11/2025" at bounding box center [1388, 326] width 163 height 9
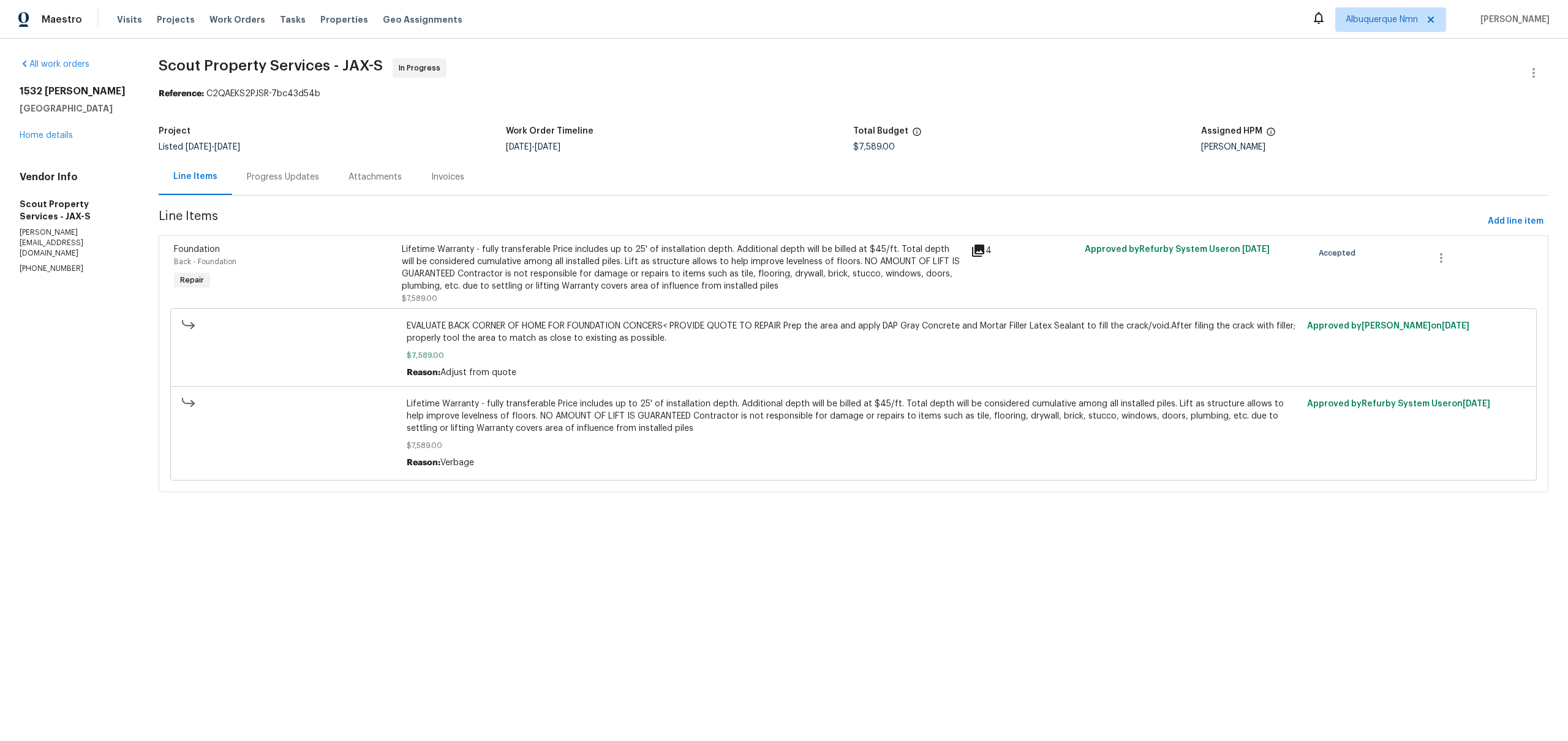
click at [1372, 326] on span "Approved by David Dickinson on 7/11/2025" at bounding box center [1388, 326] width 163 height 9
drag, startPoint x: 1134, startPoint y: 247, endPoint x: 1378, endPoint y: 249, distance: 244.0
click at [1378, 249] on div "Foundation Back - Foundation Repair Lifetime Warranty - fully transferable Pric…" at bounding box center [854, 274] width 1366 height 69
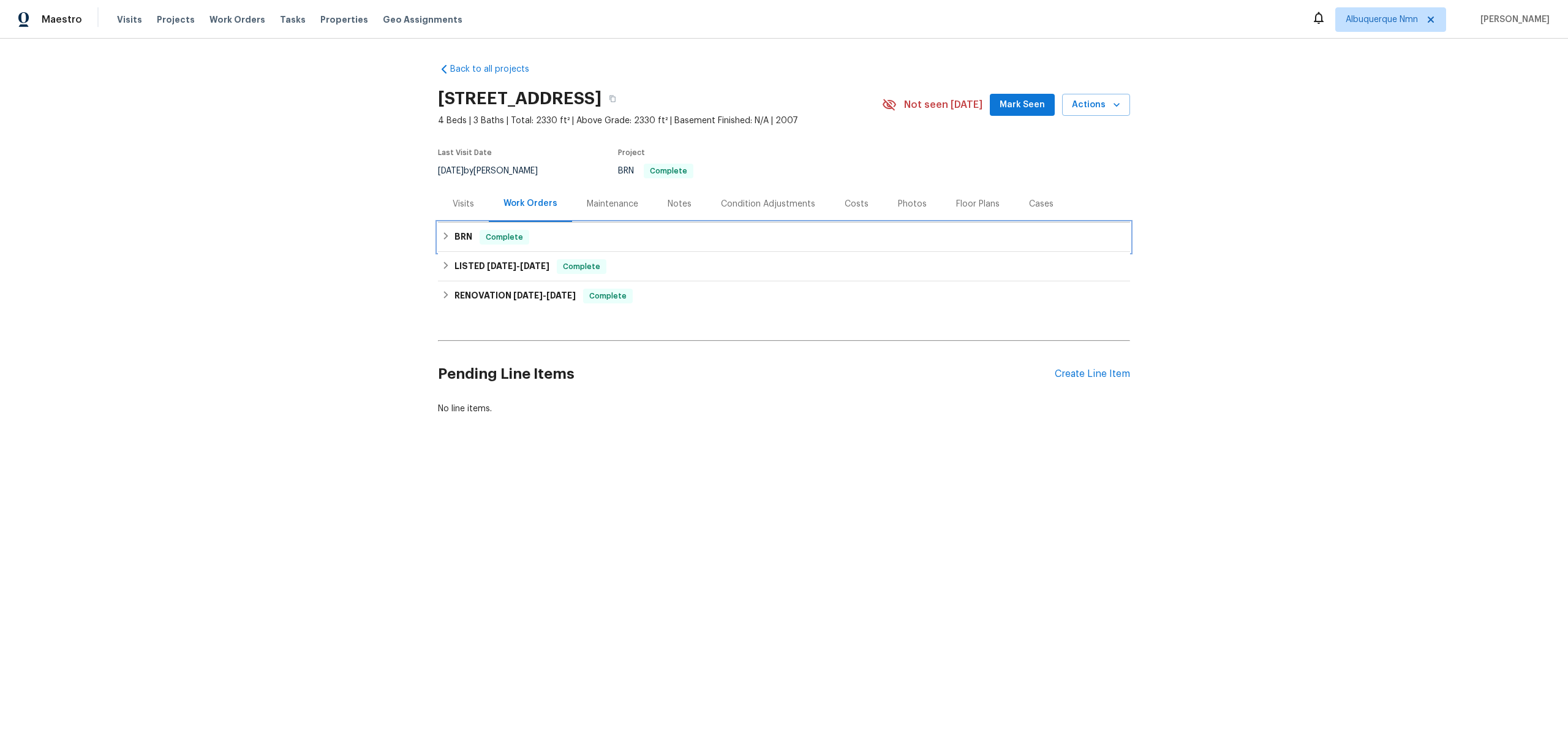
click at [466, 244] on h6 "BRN" at bounding box center [463, 237] width 18 height 15
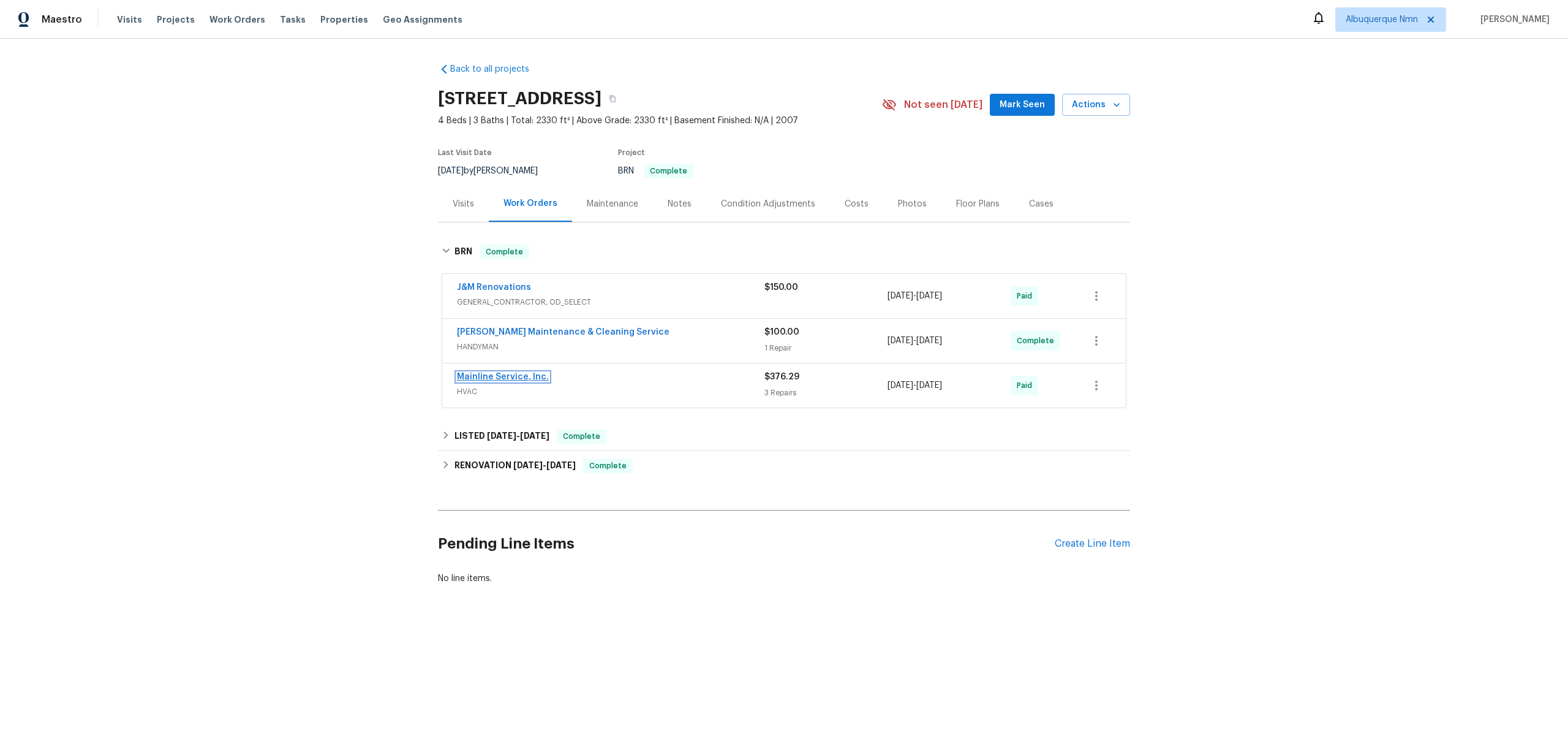
click at [517, 375] on link "Mainline Service, Inc." at bounding box center [503, 377] width 92 height 9
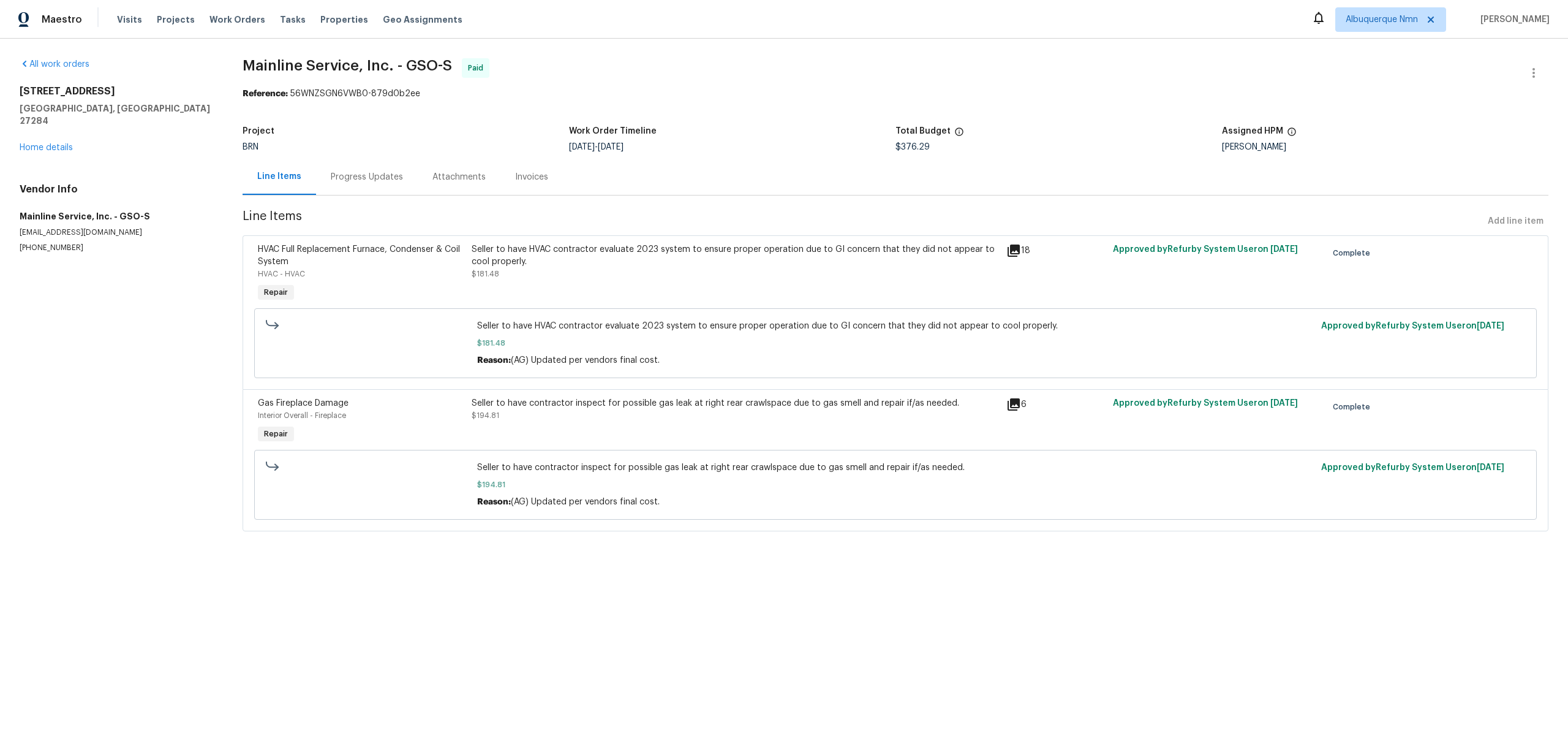
click at [365, 180] on div "Progress Updates" at bounding box center [367, 177] width 72 height 13
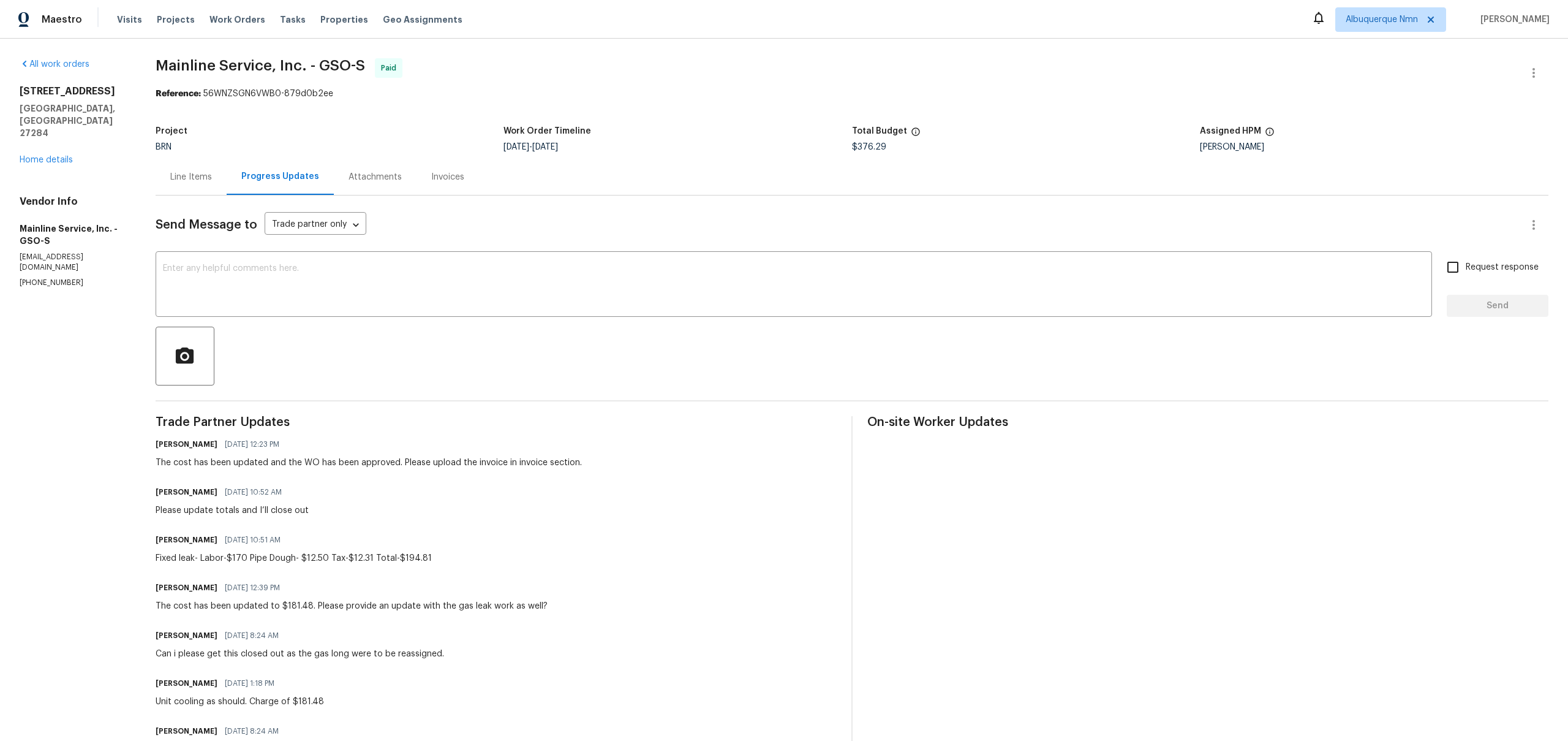
scroll to position [469, 0]
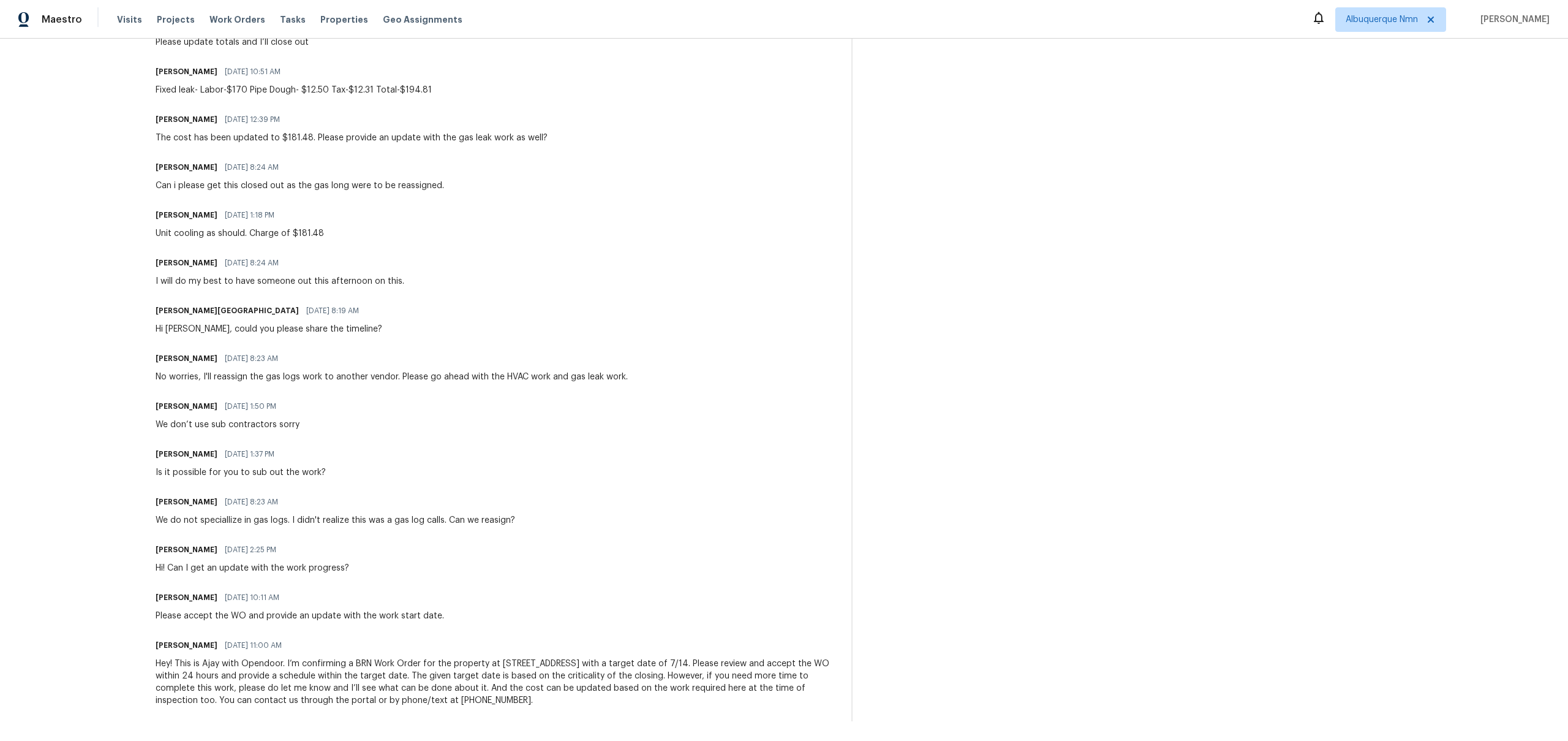
drag, startPoint x: 179, startPoint y: 520, endPoint x: 547, endPoint y: 508, distance: 368.2
click at [547, 508] on div "Melissa Parker 07/16/2025 8:23 AM We do not speciallize in gas logs. I didn't r…" at bounding box center [496, 510] width 681 height 33
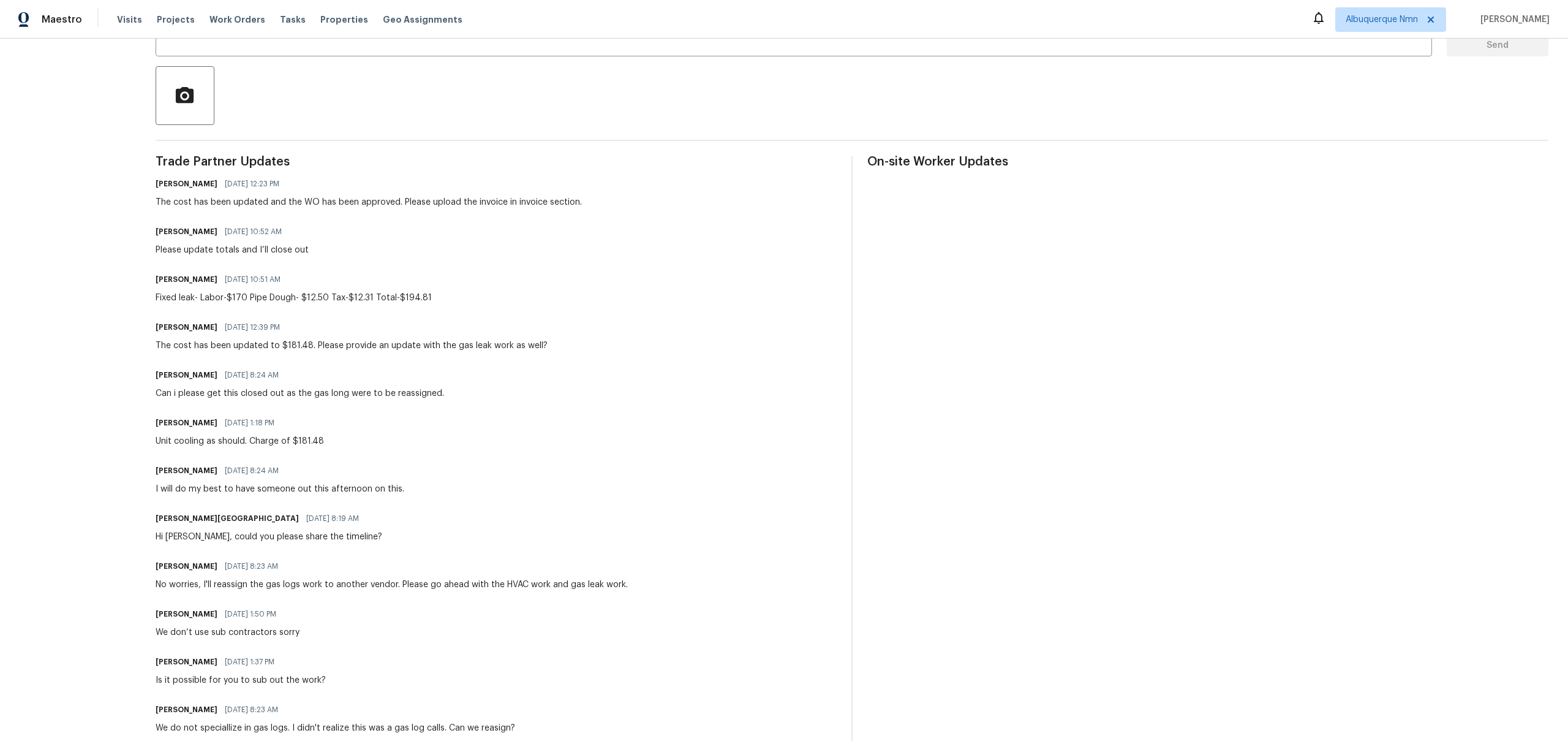
scroll to position [253, 0]
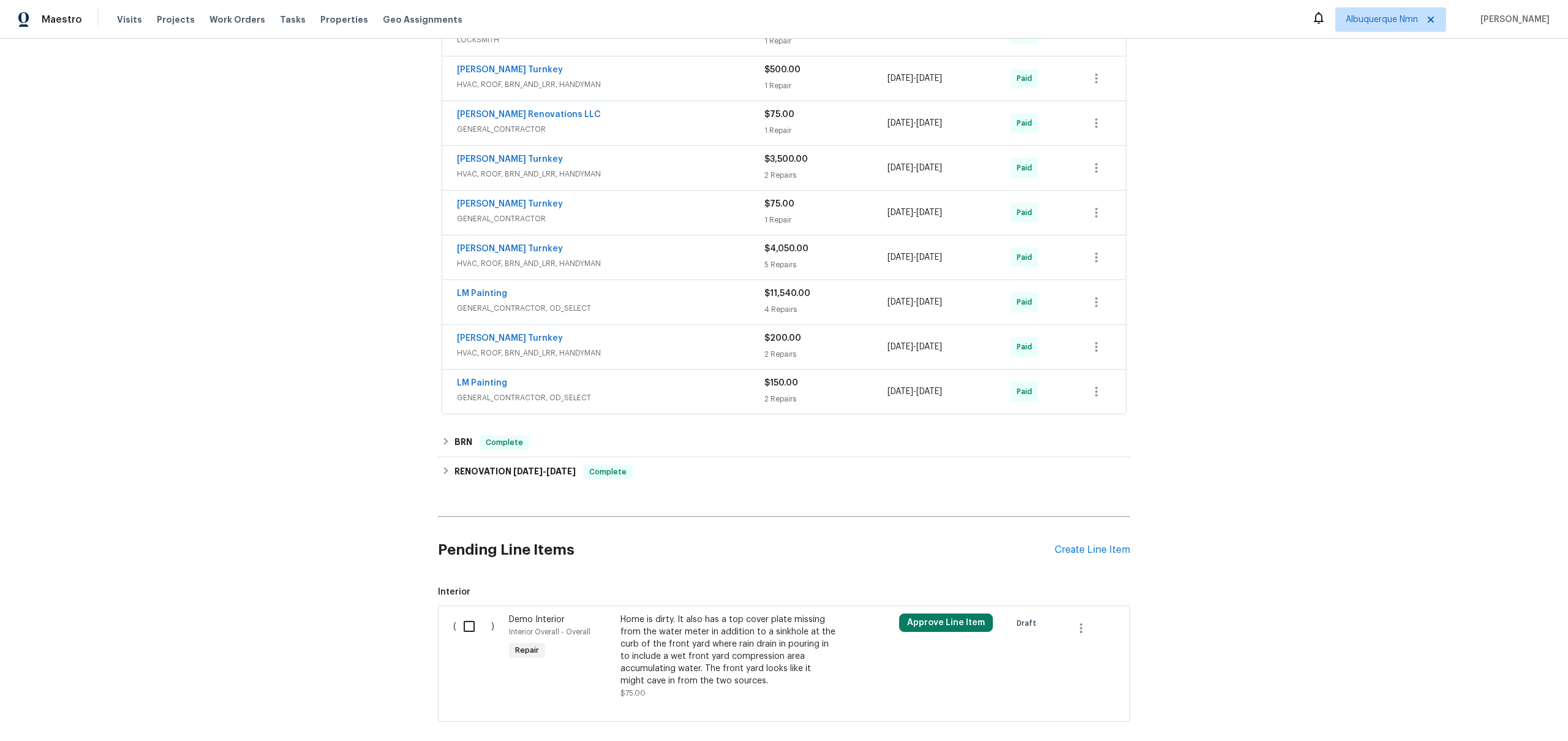
scroll to position [258, 0]
click at [457, 445] on h6 "BRN" at bounding box center [463, 446] width 18 height 15
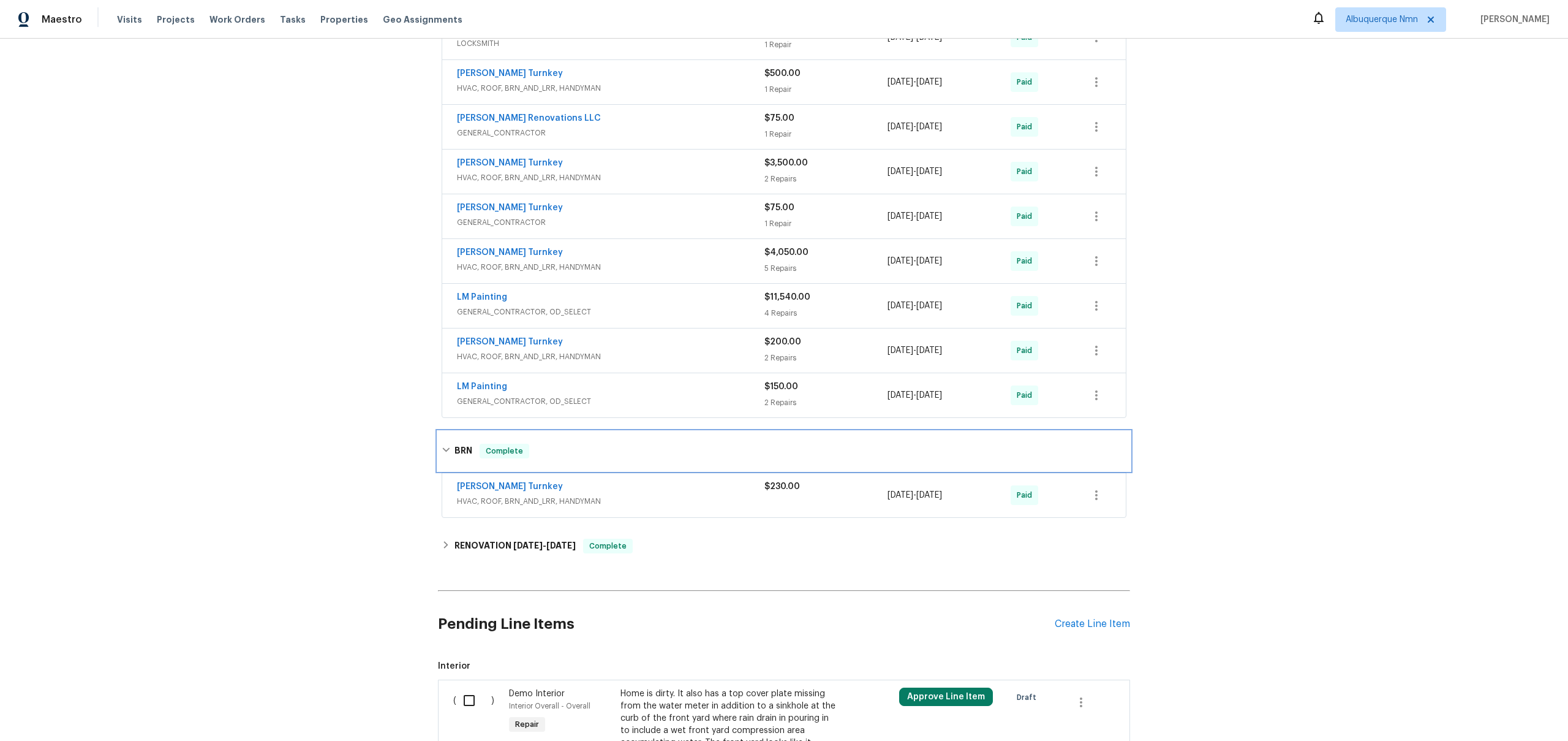
scroll to position [397, 0]
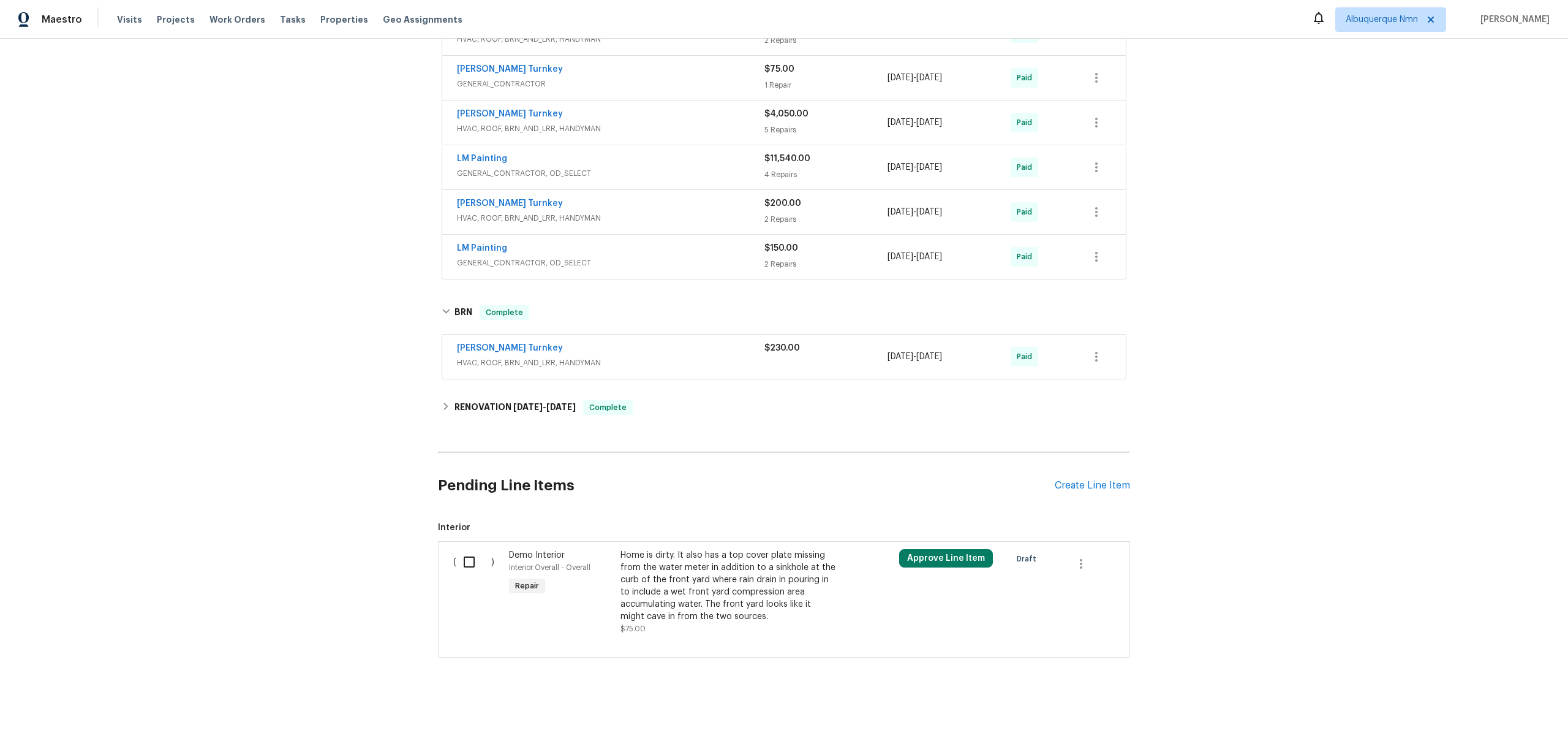
click at [496, 340] on div "Davis Turnkey HVAC, ROOF, BRN_AND_LRR, HANDYMAN $230.00 7/9/2025 - 7/9/2025 Paid" at bounding box center [784, 356] width 683 height 44
click at [499, 345] on link "Davis Turnkey" at bounding box center [510, 348] width 106 height 9
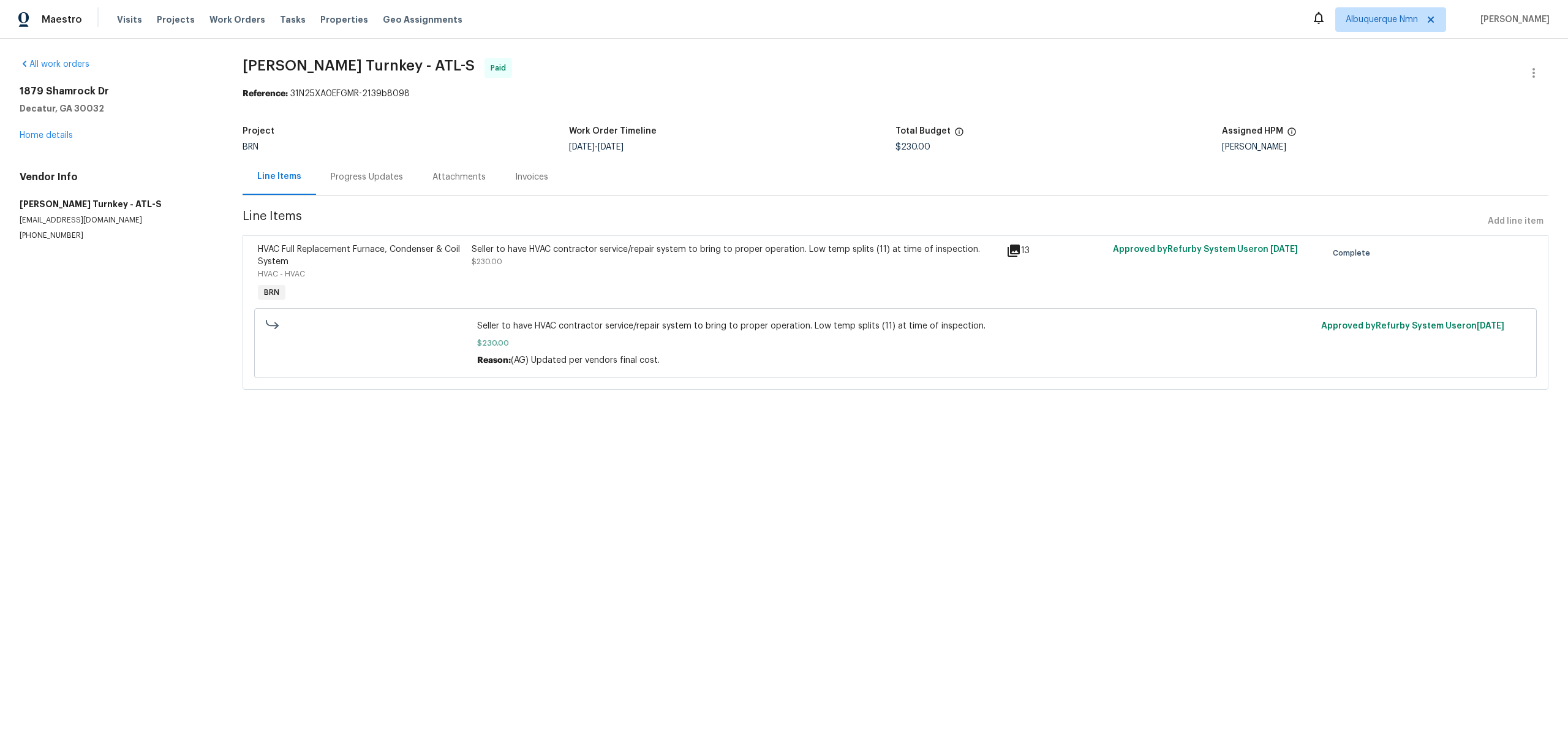
click at [383, 170] on div "Progress Updates" at bounding box center [367, 176] width 102 height 36
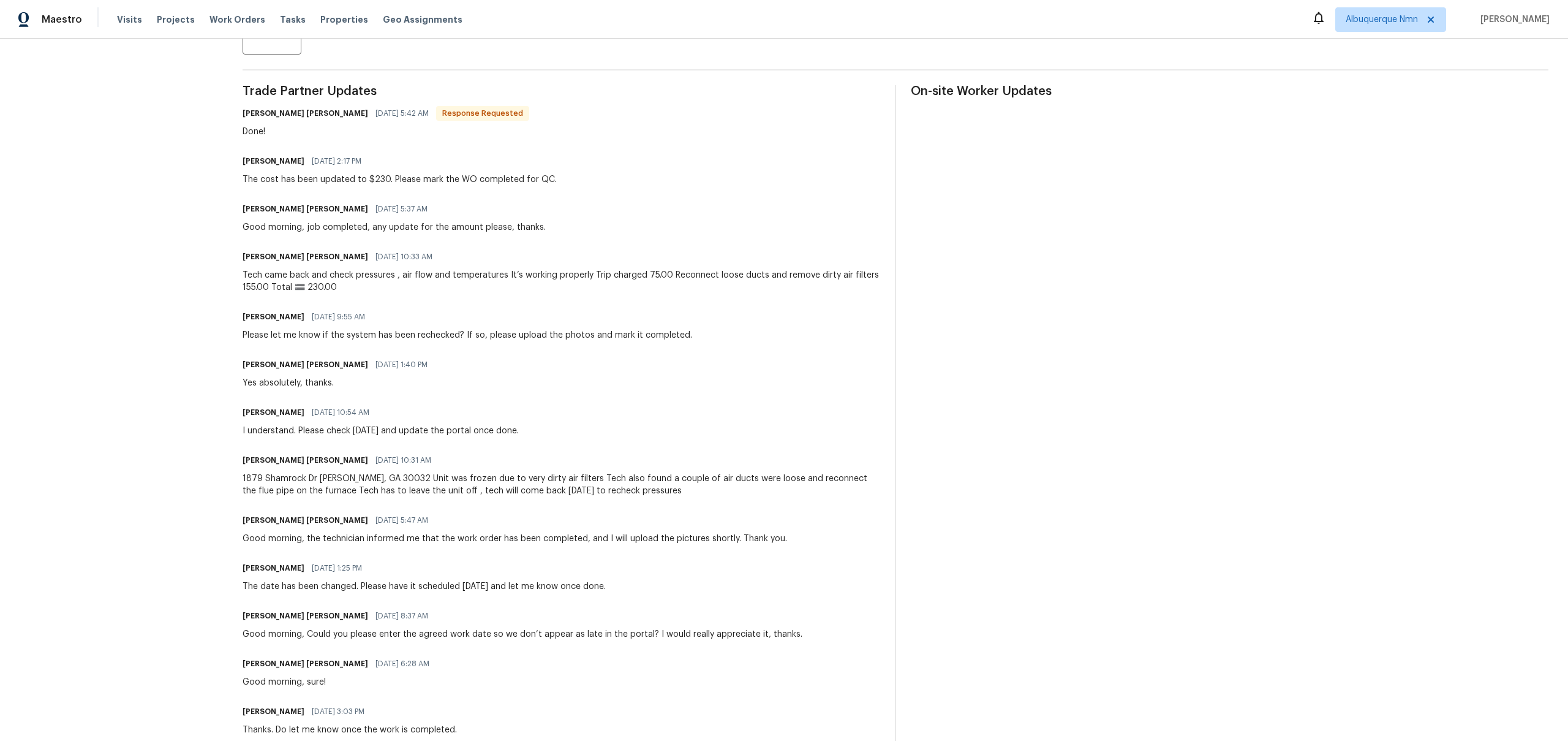
scroll to position [325, 0]
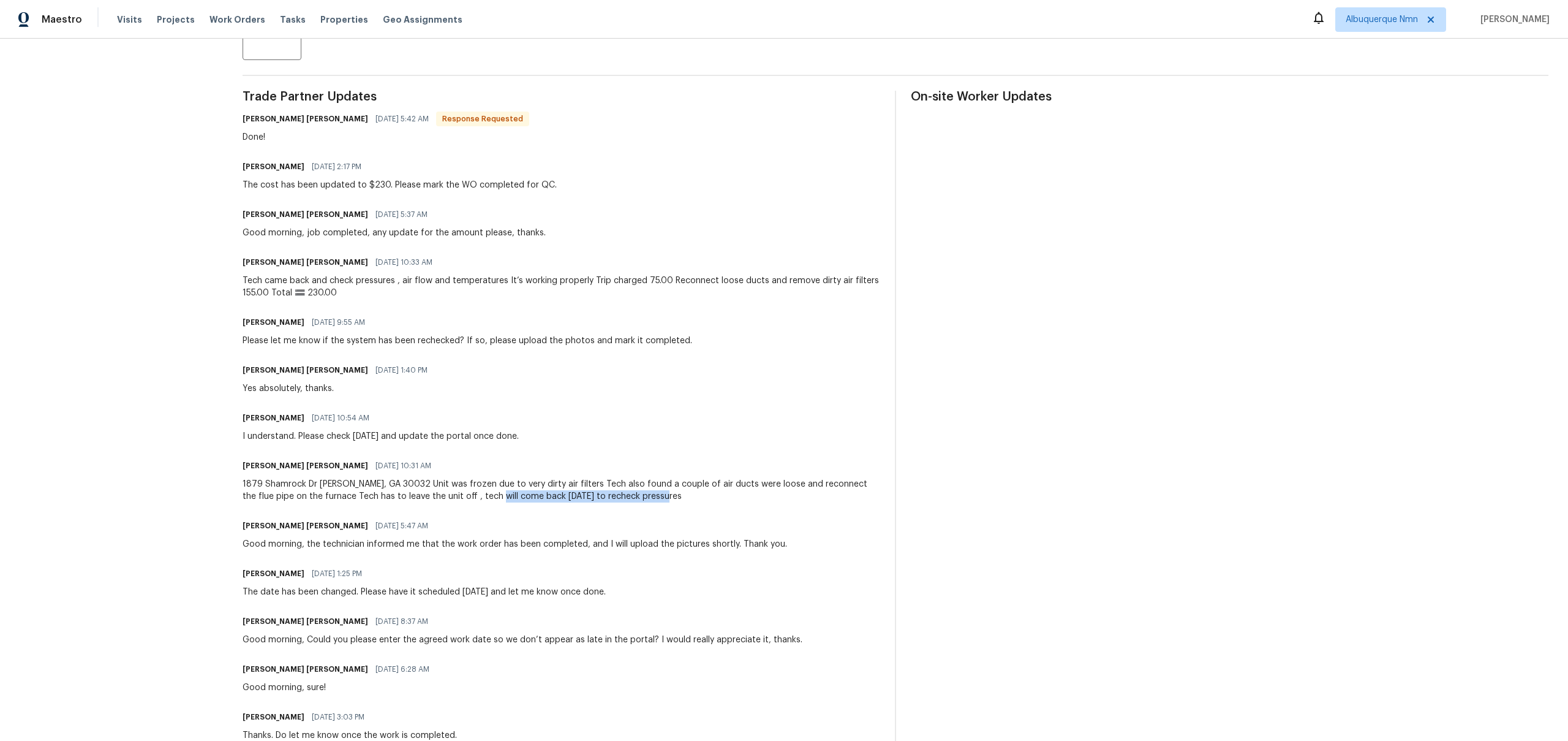
drag, startPoint x: 464, startPoint y: 500, endPoint x: 688, endPoint y: 491, distance: 224.2
click at [688, 491] on div "1879 Shamrock Dr Decatur, GA 30032 Unit was frozen due to very dirty air filter…" at bounding box center [561, 490] width 638 height 24
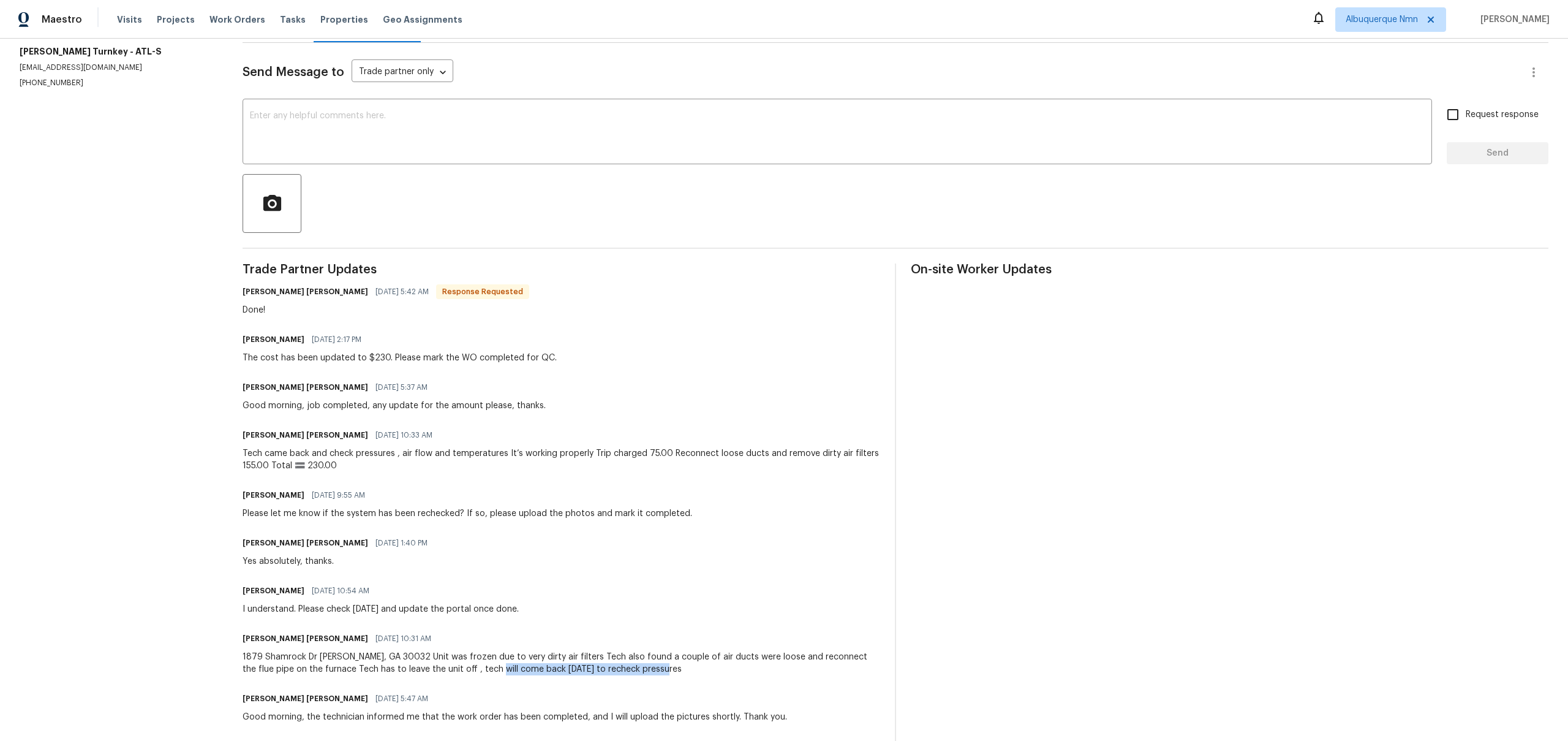
scroll to position [151, 0]
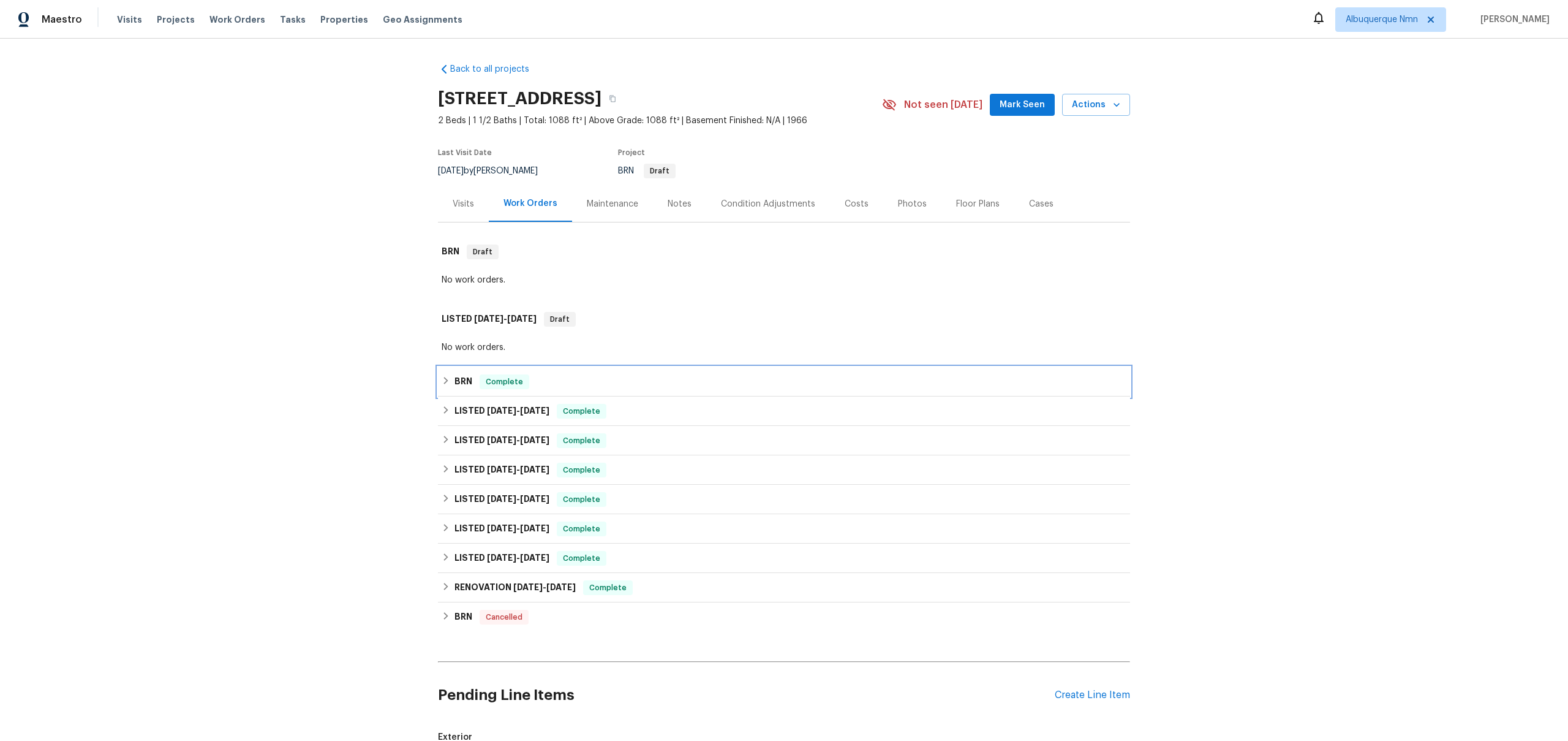
click at [467, 385] on h6 "BRN" at bounding box center [463, 381] width 18 height 15
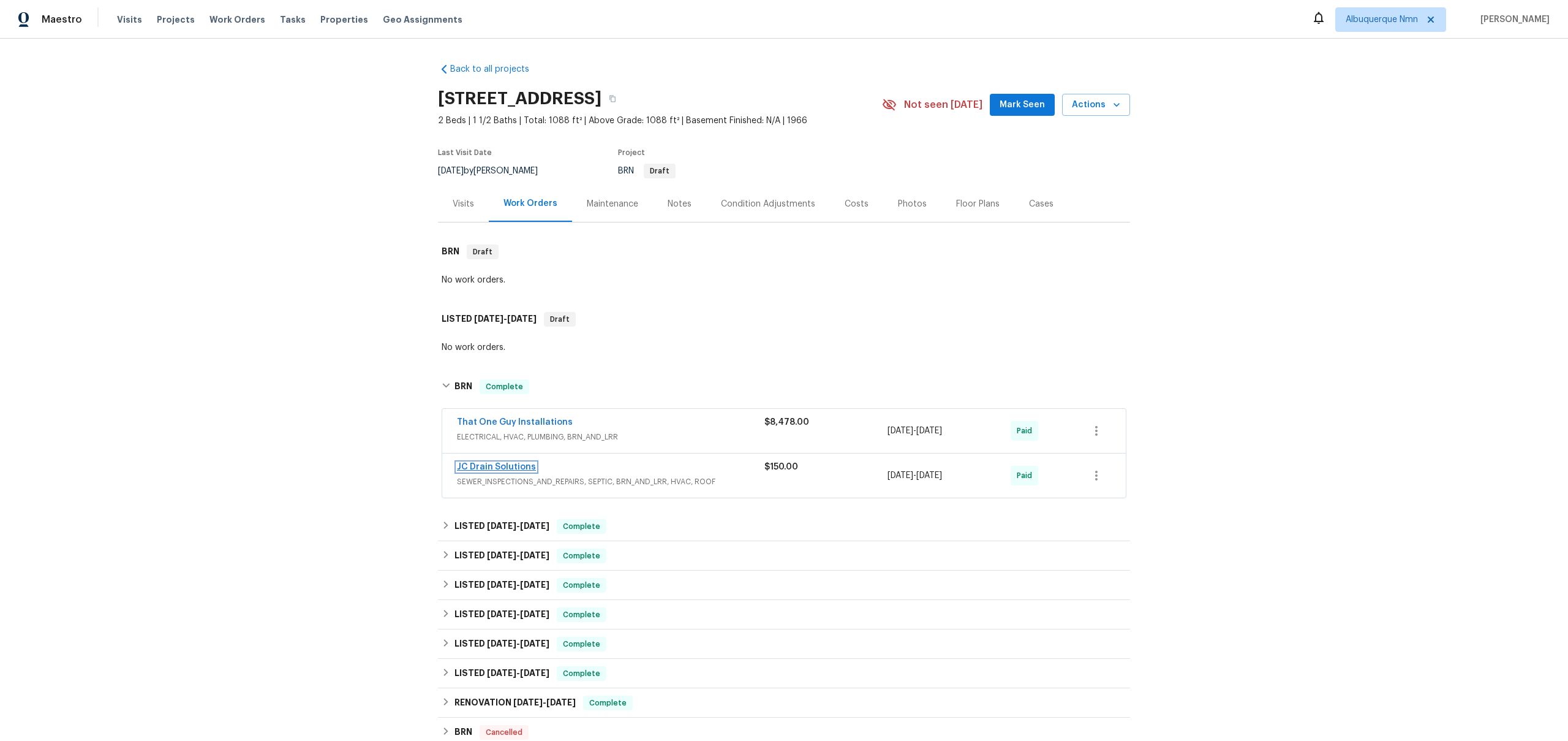
click at [490, 468] on link "JC Drain Solutions" at bounding box center [497, 467] width 79 height 9
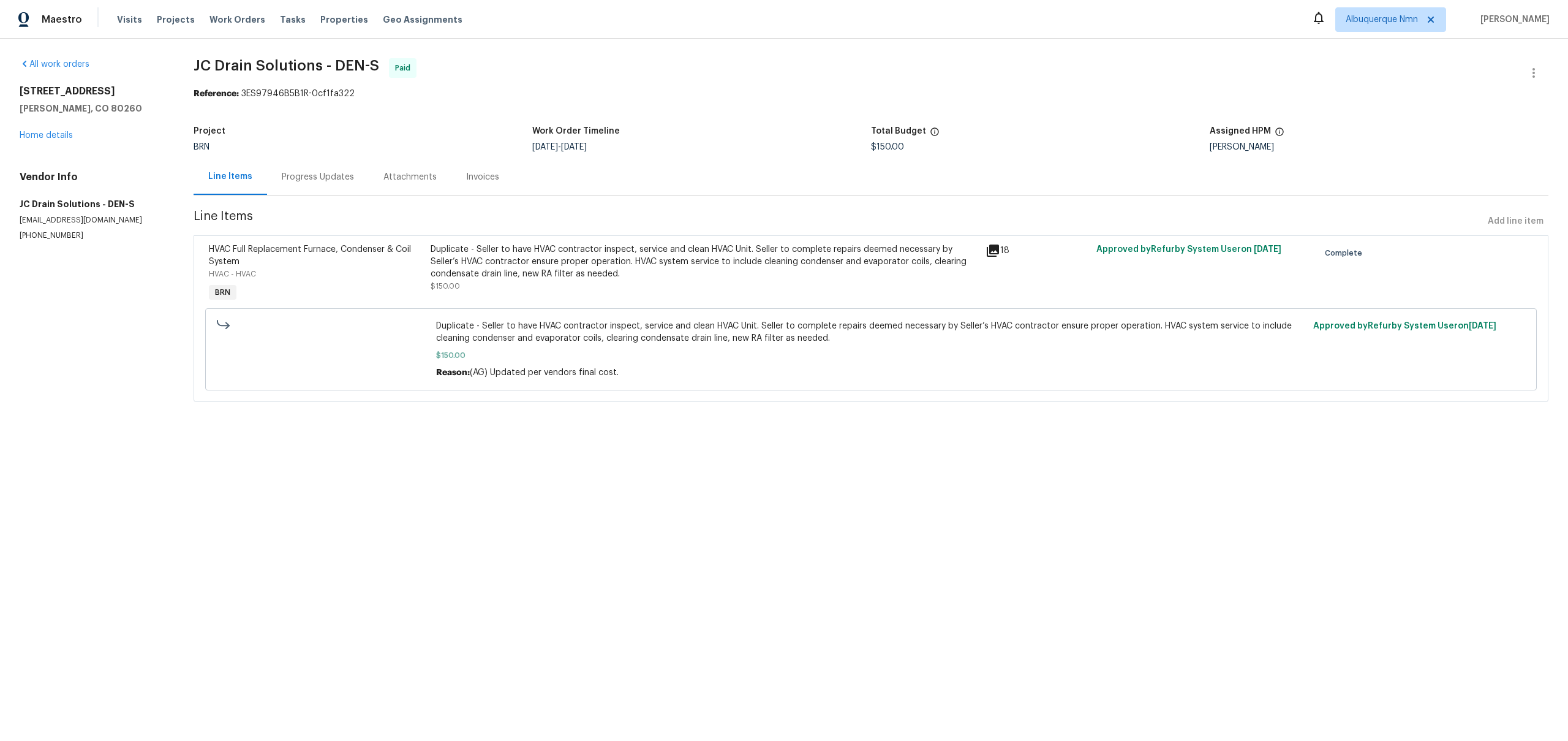
click at [318, 178] on div "Progress Updates" at bounding box center [317, 177] width 72 height 13
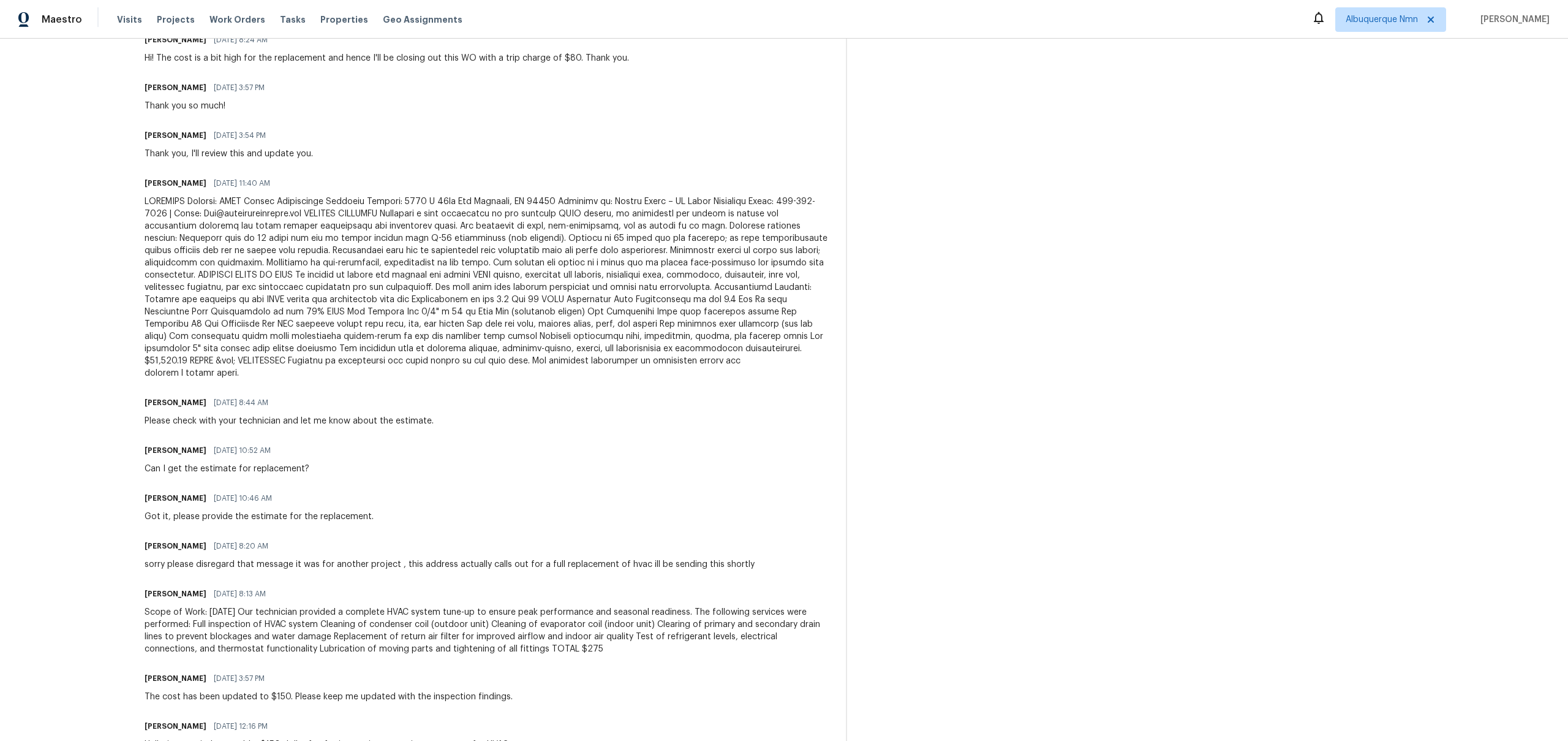
scroll to position [491, 0]
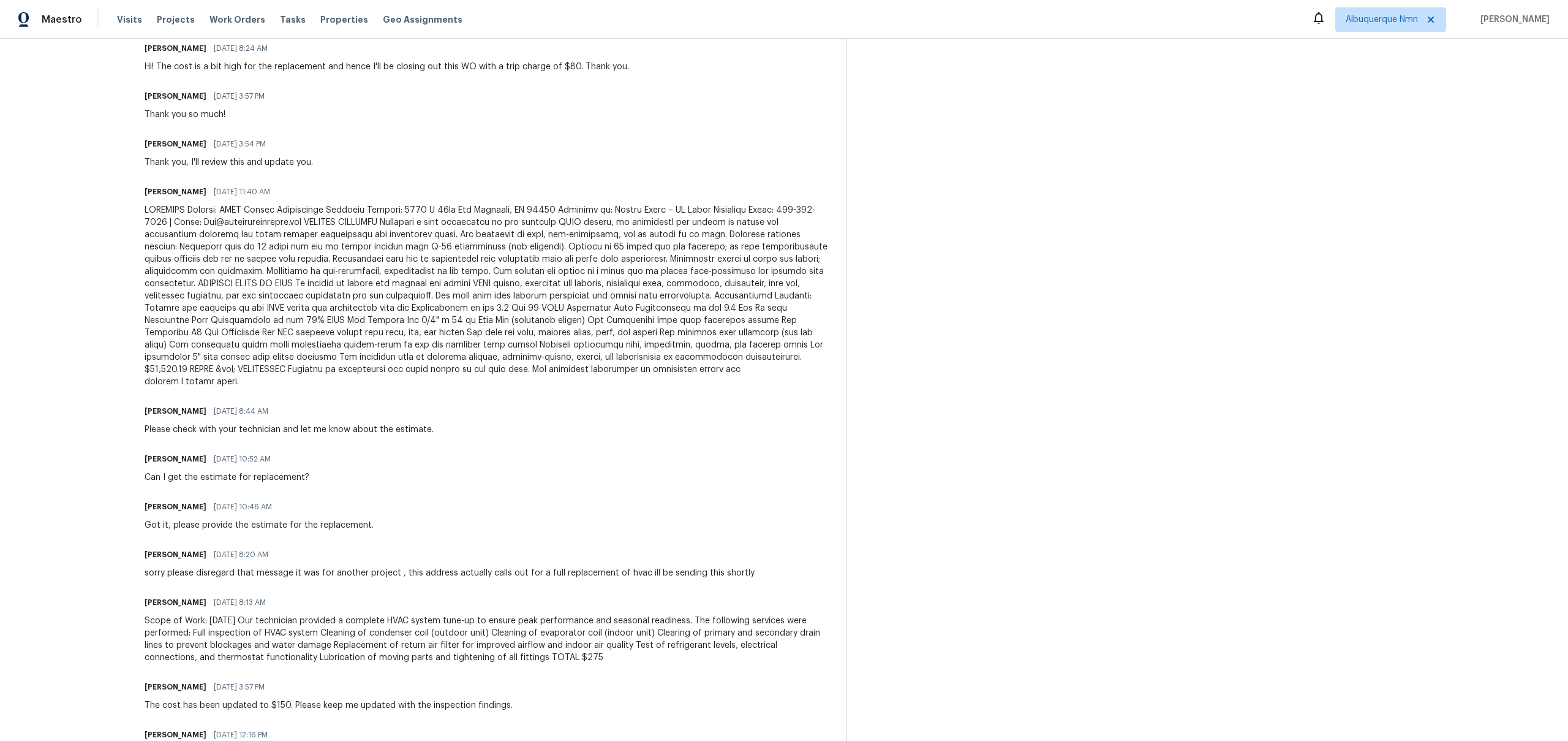
drag, startPoint x: 223, startPoint y: 510, endPoint x: 356, endPoint y: 524, distance: 133.7
click at [276, 519] on div "Got it, please provide the estimate for the replacement." at bounding box center [259, 525] width 229 height 13
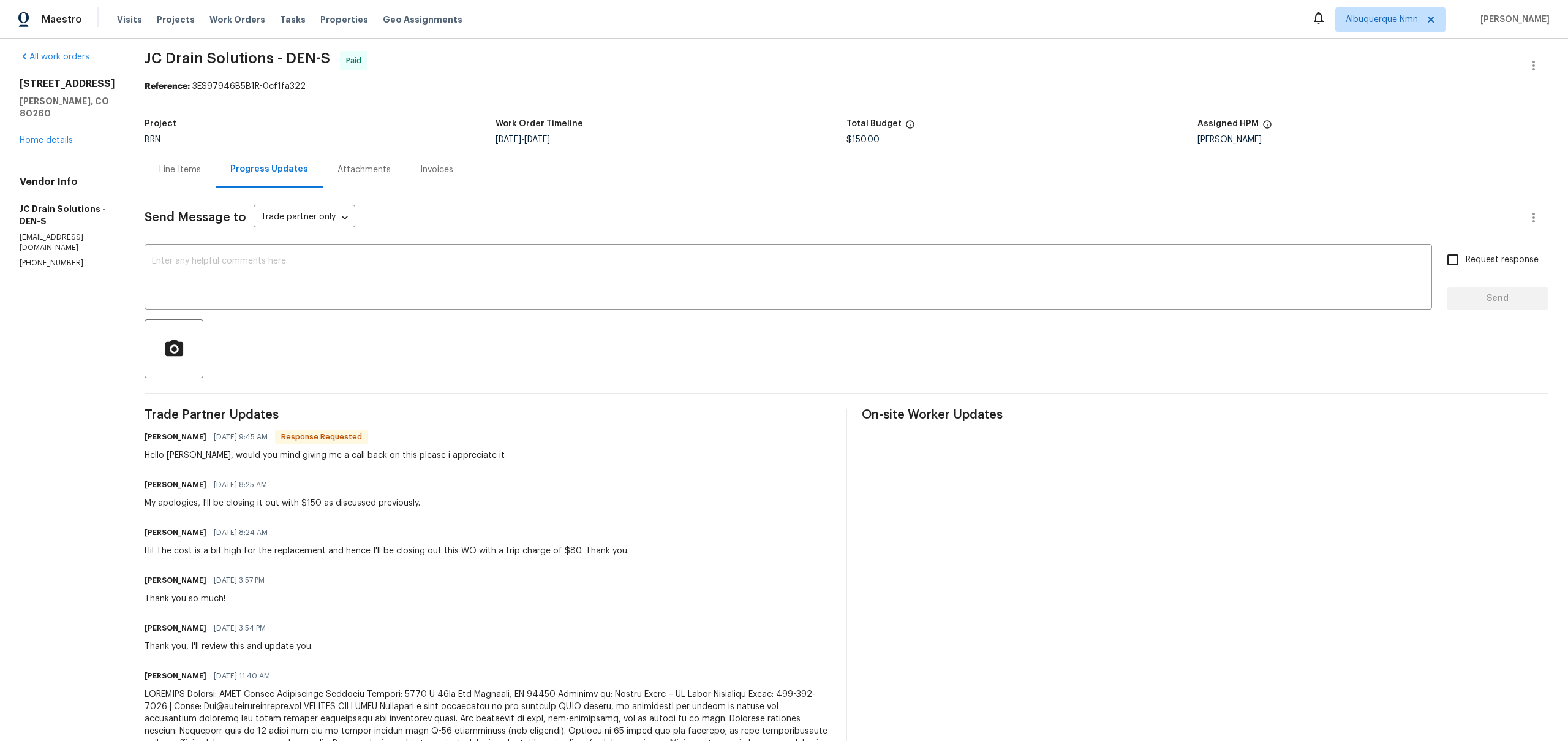
scroll to position [0, 0]
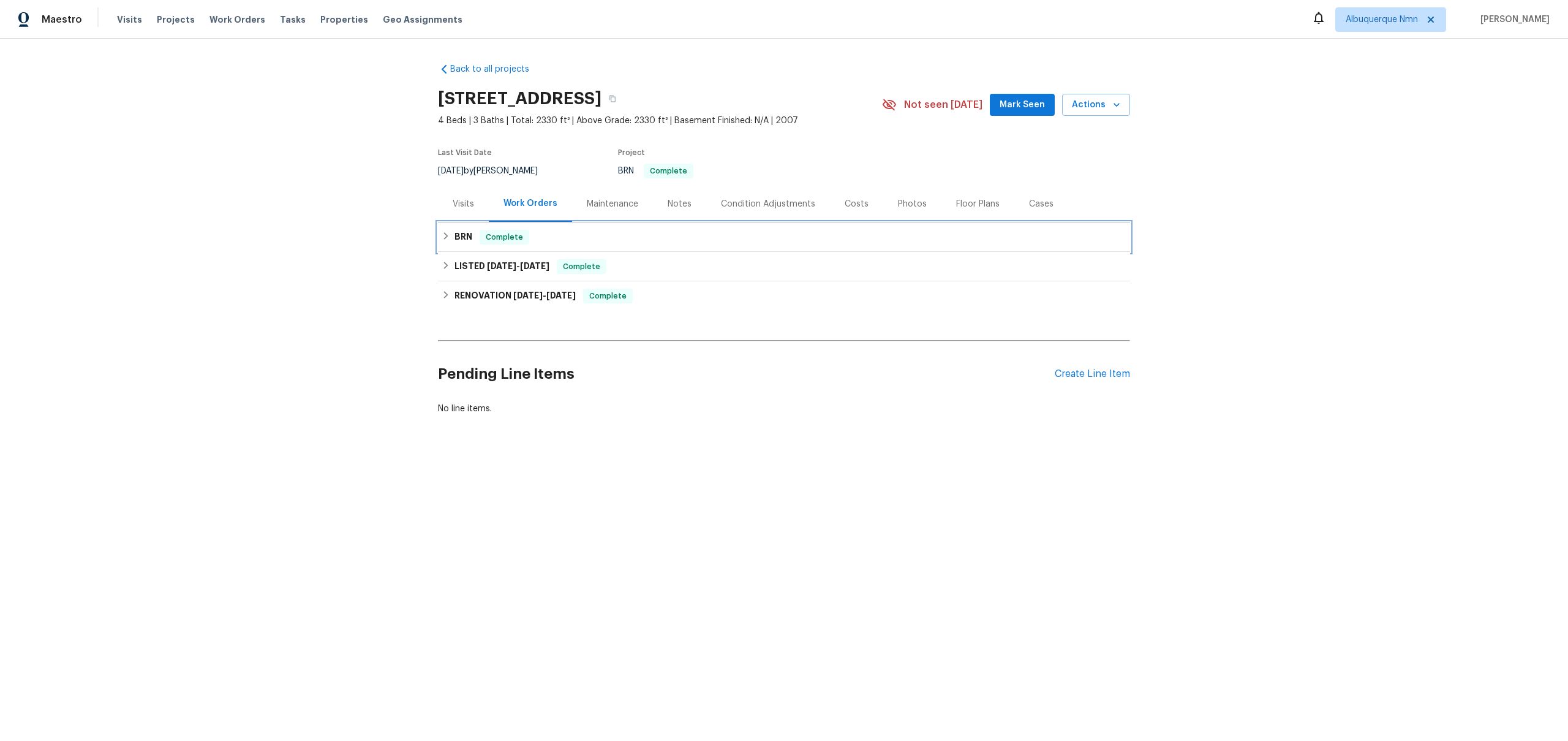
click at [465, 236] on h6 "BRN" at bounding box center [463, 237] width 18 height 15
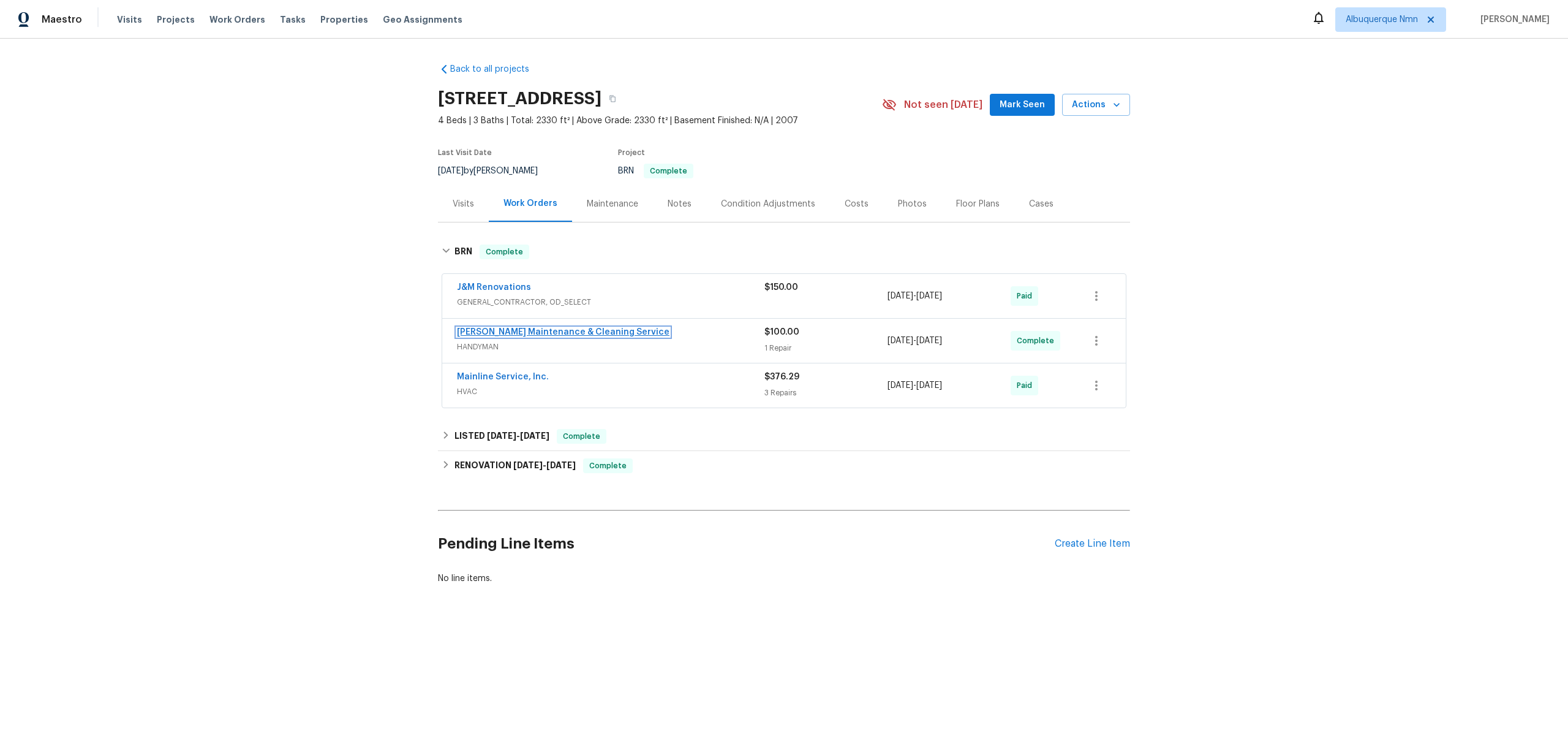
click at [499, 329] on link "[PERSON_NAME] Maintenance & Cleaning Service" at bounding box center [564, 332] width 213 height 9
